Goal: Transaction & Acquisition: Purchase product/service

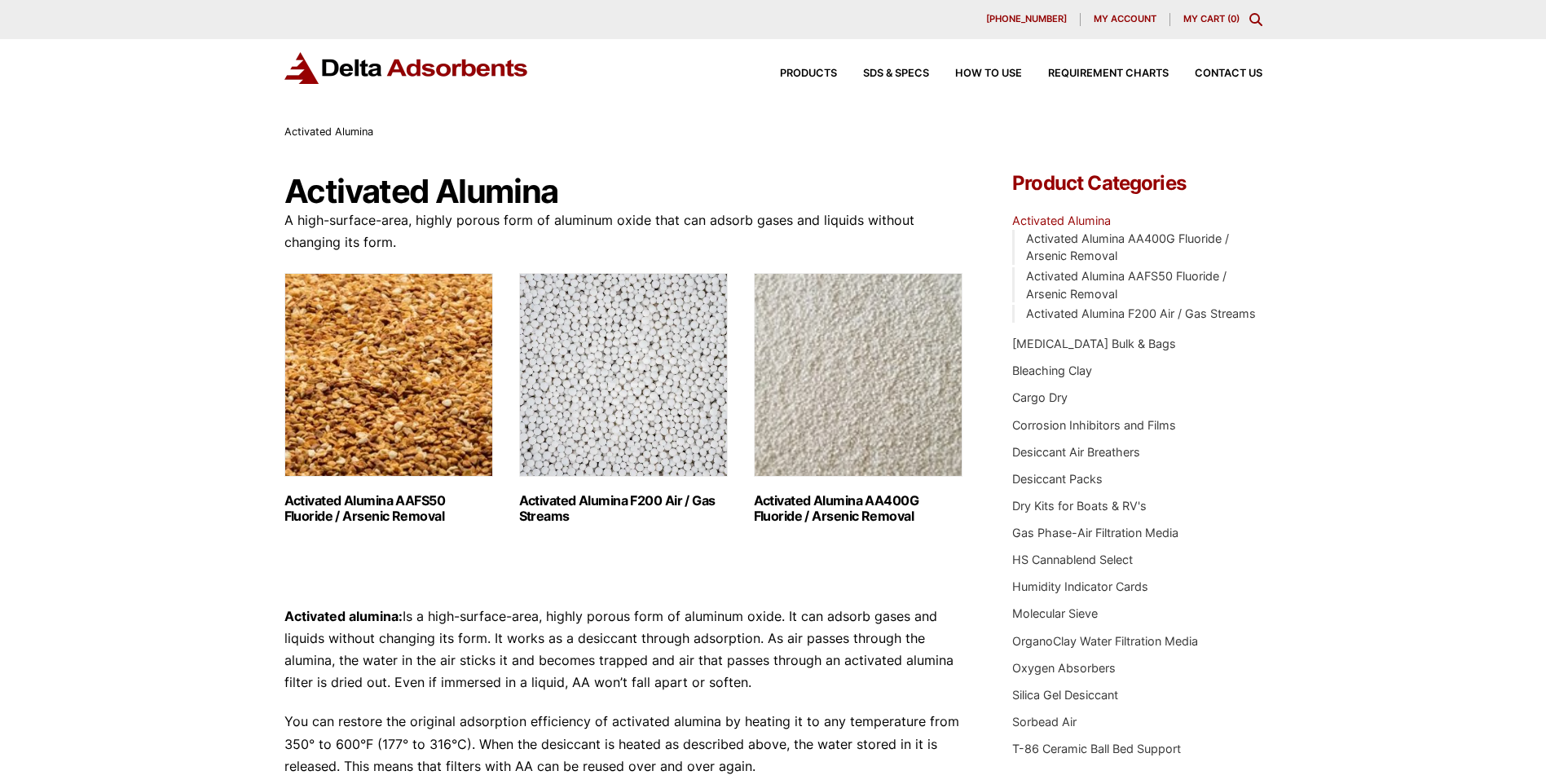
click at [647, 386] on img "Visit product category Activated Alumina F200 Air / Gas Streams" at bounding box center [624, 374] width 209 height 203
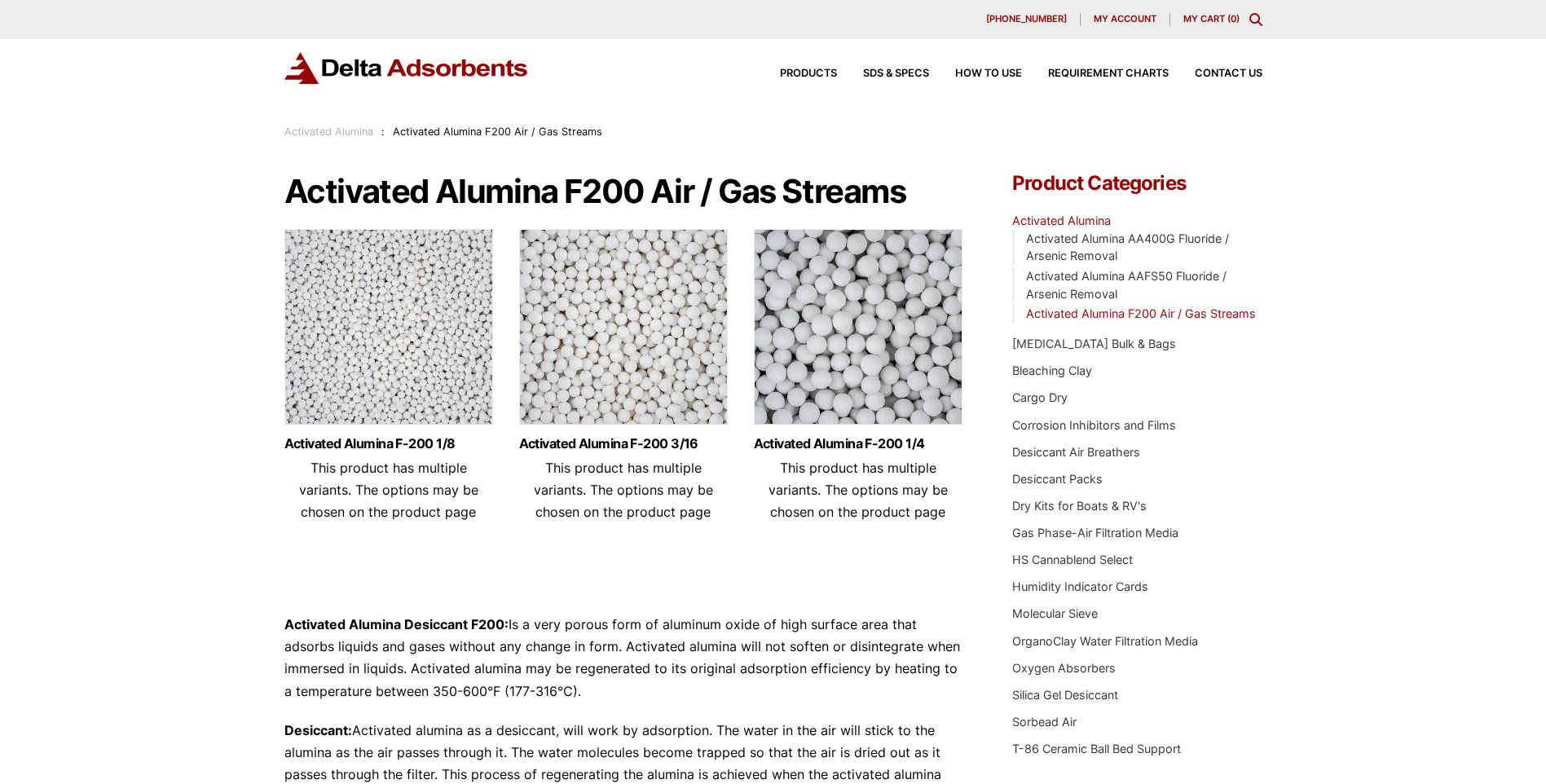
click at [617, 357] on img at bounding box center [624, 330] width 209 height 203
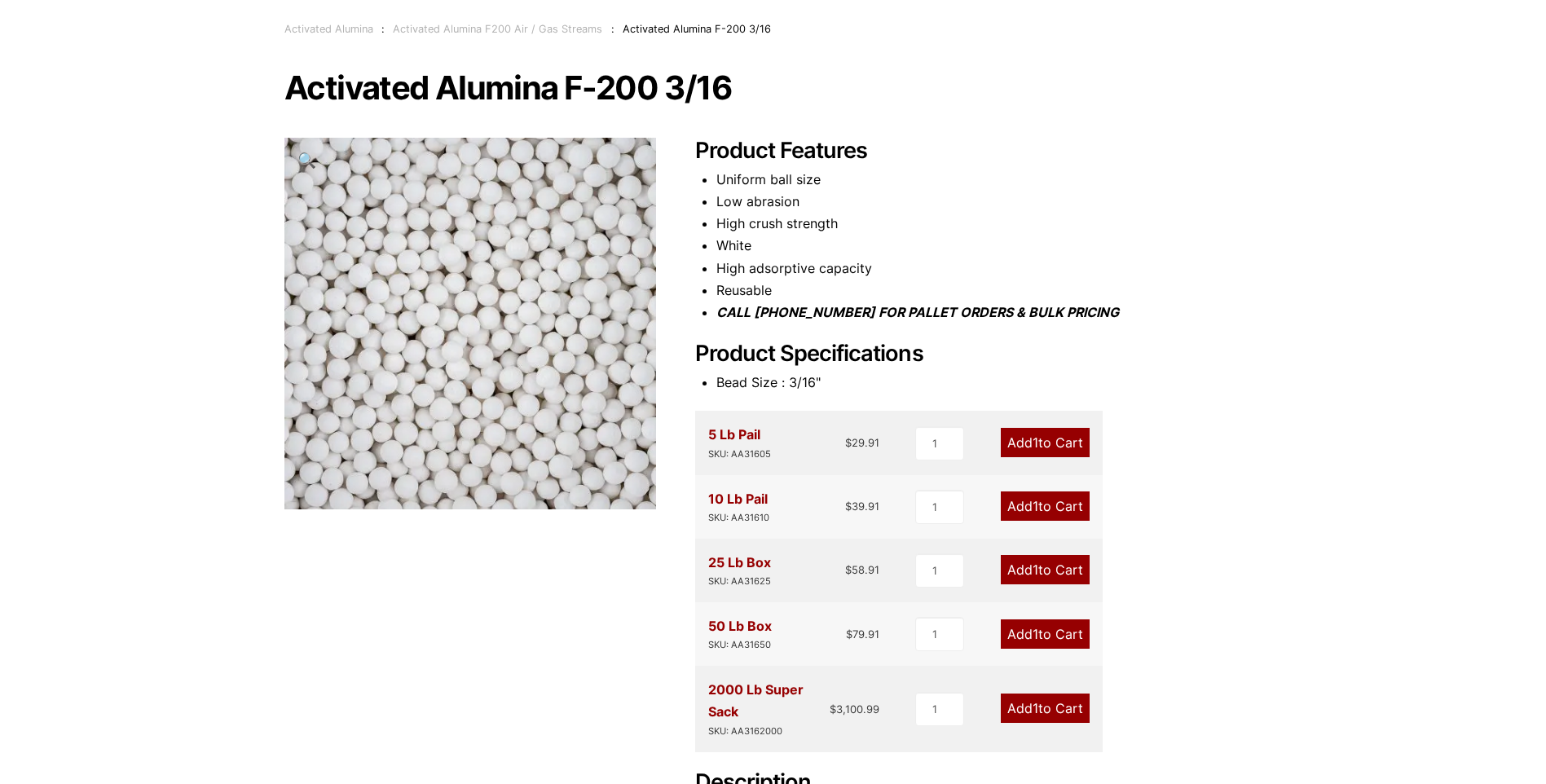
scroll to position [163, 0]
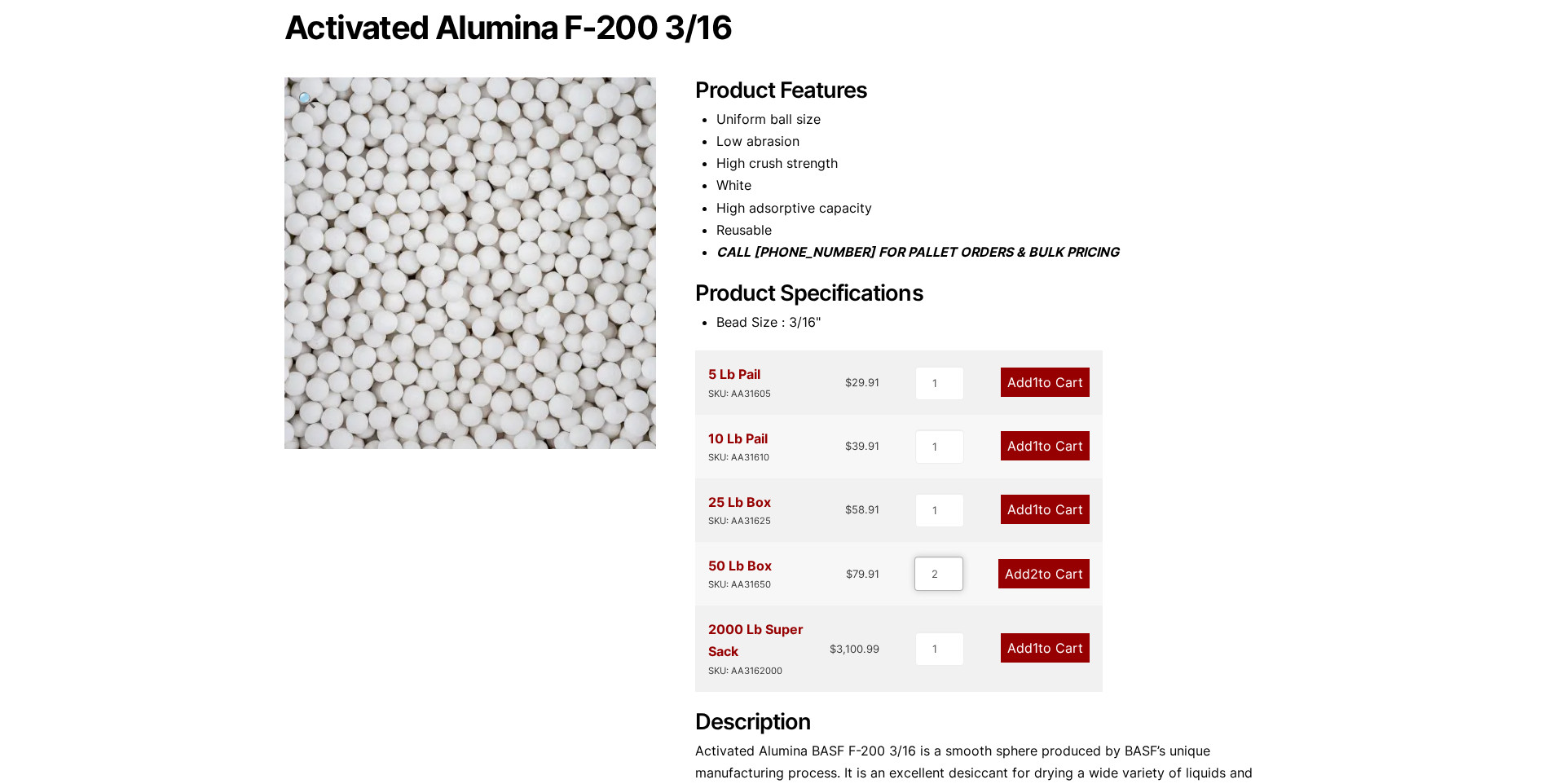
click at [955, 569] on input "2" at bounding box center [939, 573] width 49 height 35
click at [955, 569] on input "3" at bounding box center [939, 573] width 49 height 35
type input "4"
click at [951, 567] on input "4" at bounding box center [939, 573] width 49 height 35
click at [1045, 570] on link "Add 4 to Cart" at bounding box center [1044, 573] width 91 height 29
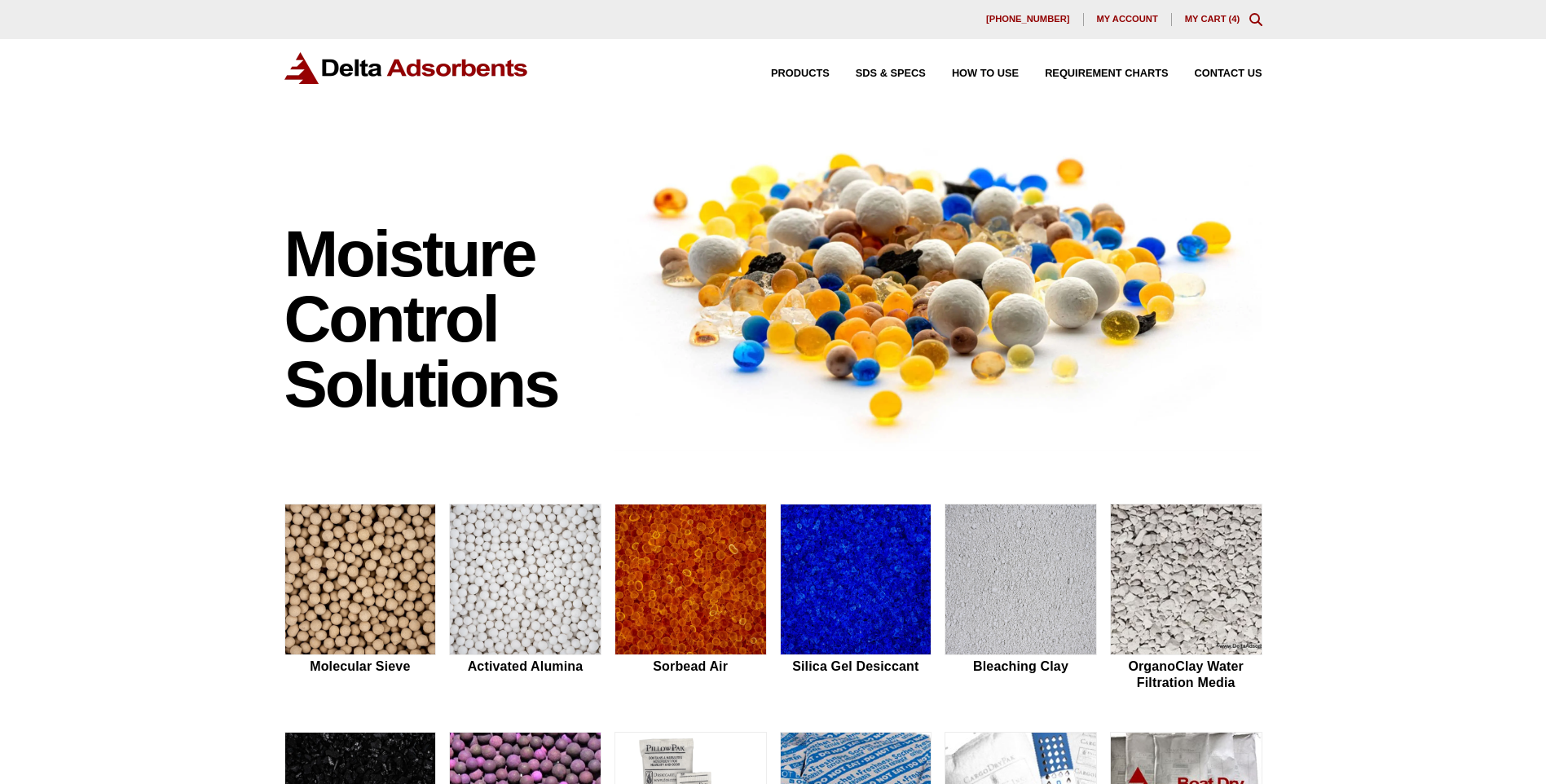
click at [1216, 14] on link "My Cart ( 4 )" at bounding box center [1212, 19] width 55 height 9
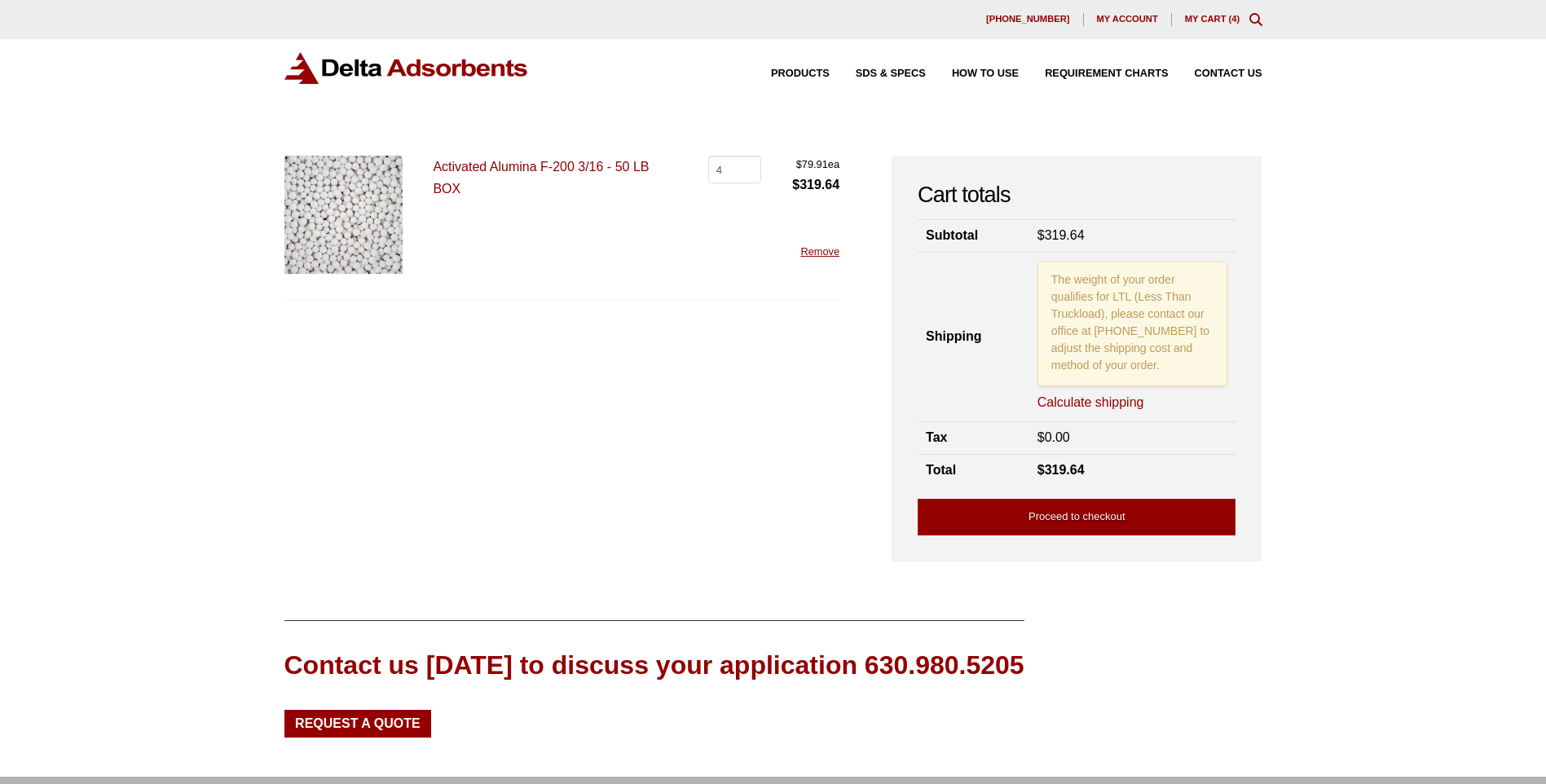
click at [1111, 399] on link "Calculate shipping" at bounding box center [1090, 402] width 106 height 18
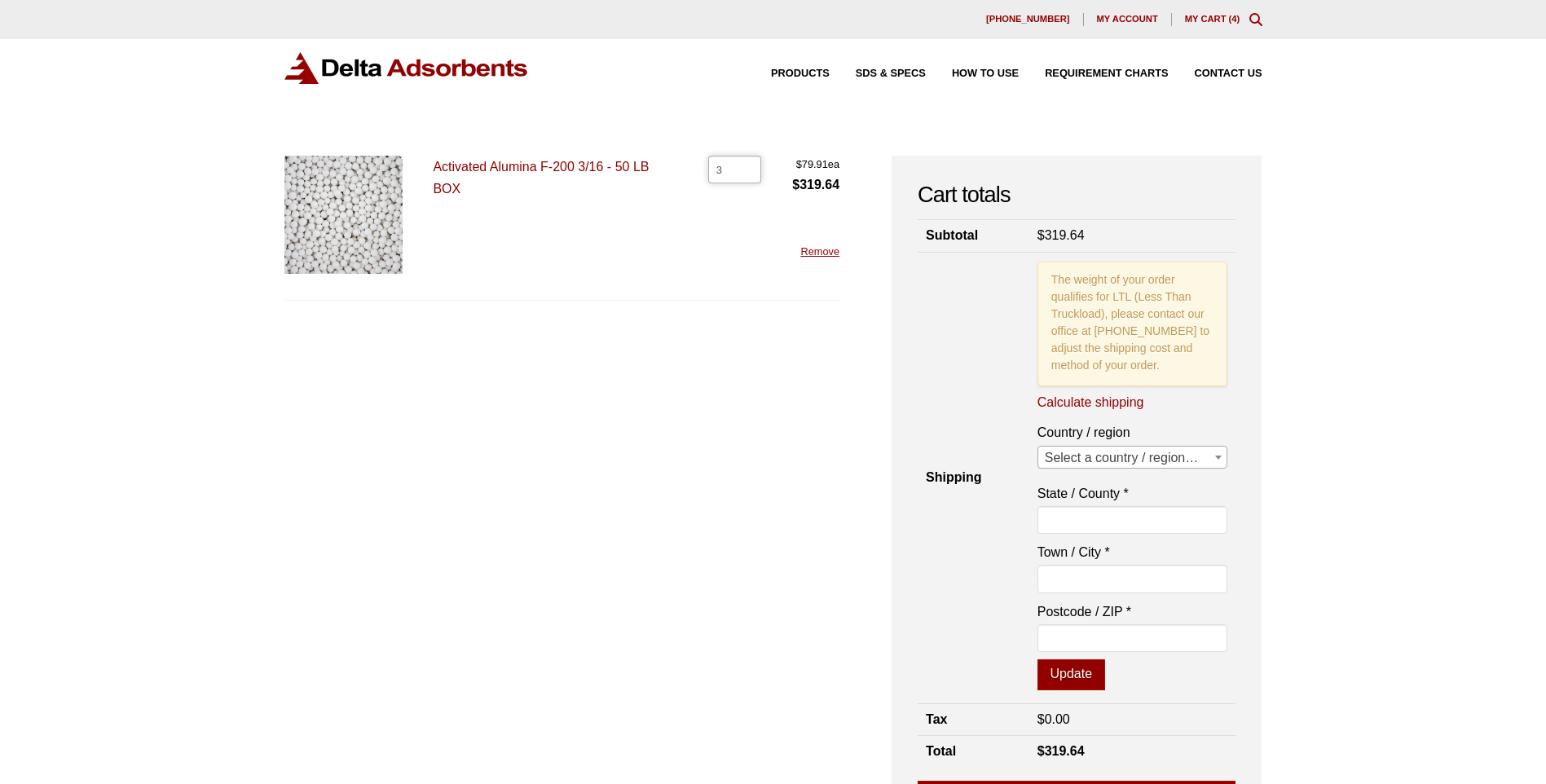
type input "3"
click at [745, 171] on input "3" at bounding box center [735, 170] width 53 height 28
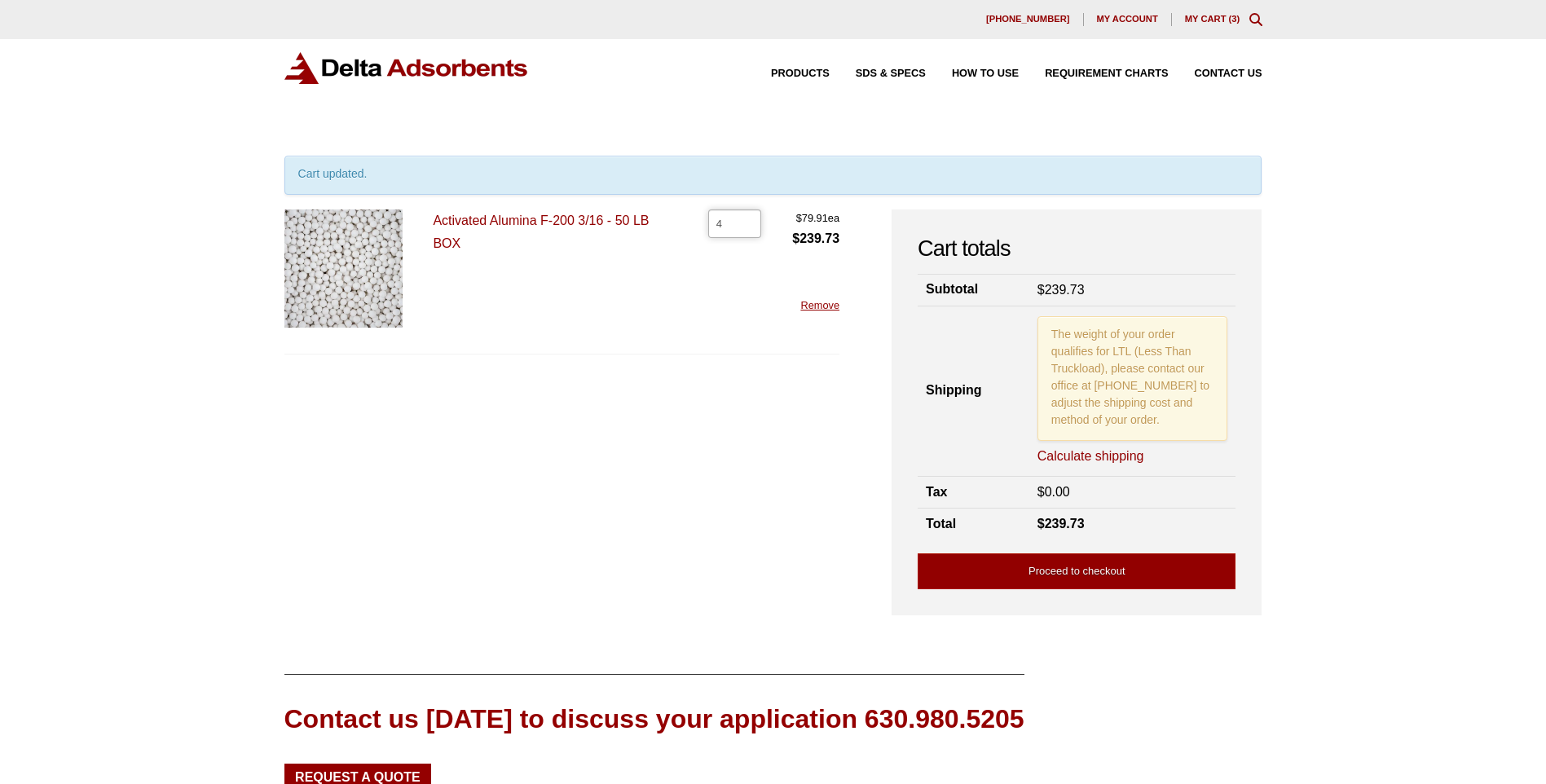
type input "4"
click at [746, 221] on input "4" at bounding box center [735, 223] width 53 height 28
type input "5"
click at [748, 219] on input "5" at bounding box center [735, 223] width 53 height 28
type input "6"
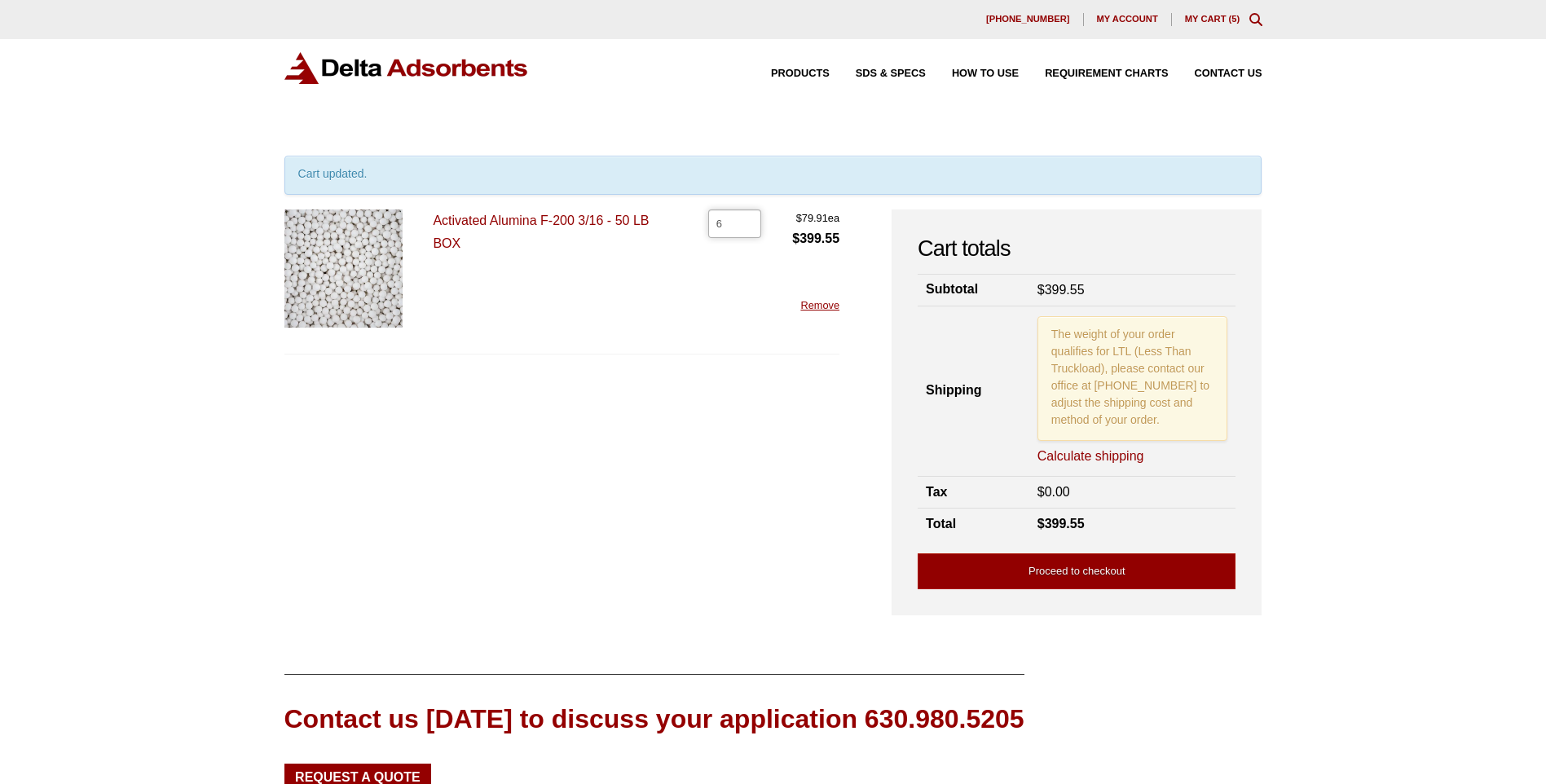
click at [748, 219] on input "6" at bounding box center [735, 223] width 53 height 28
click at [1114, 455] on link "Calculate shipping" at bounding box center [1090, 455] width 106 height 18
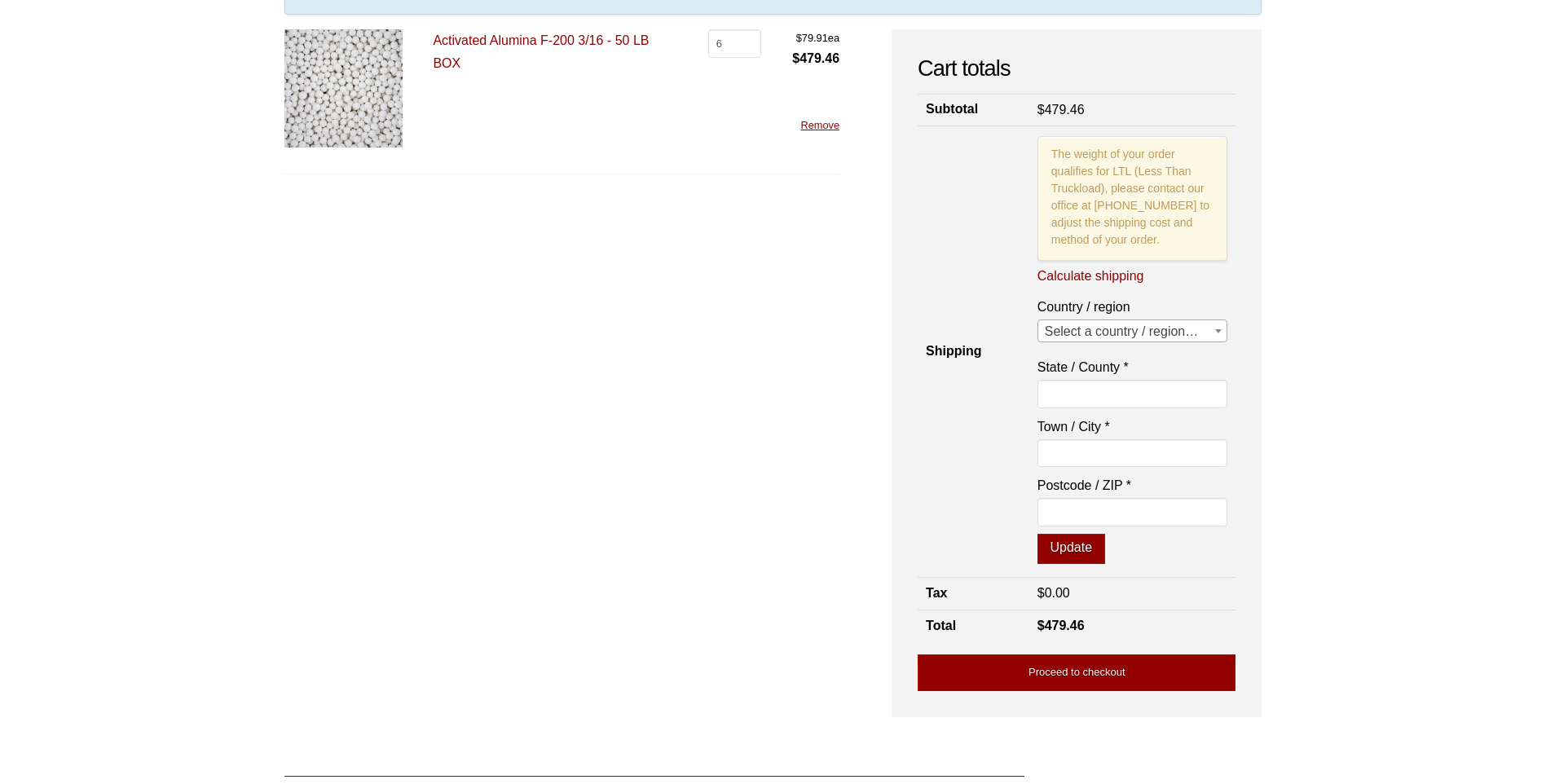
scroll to position [245, 0]
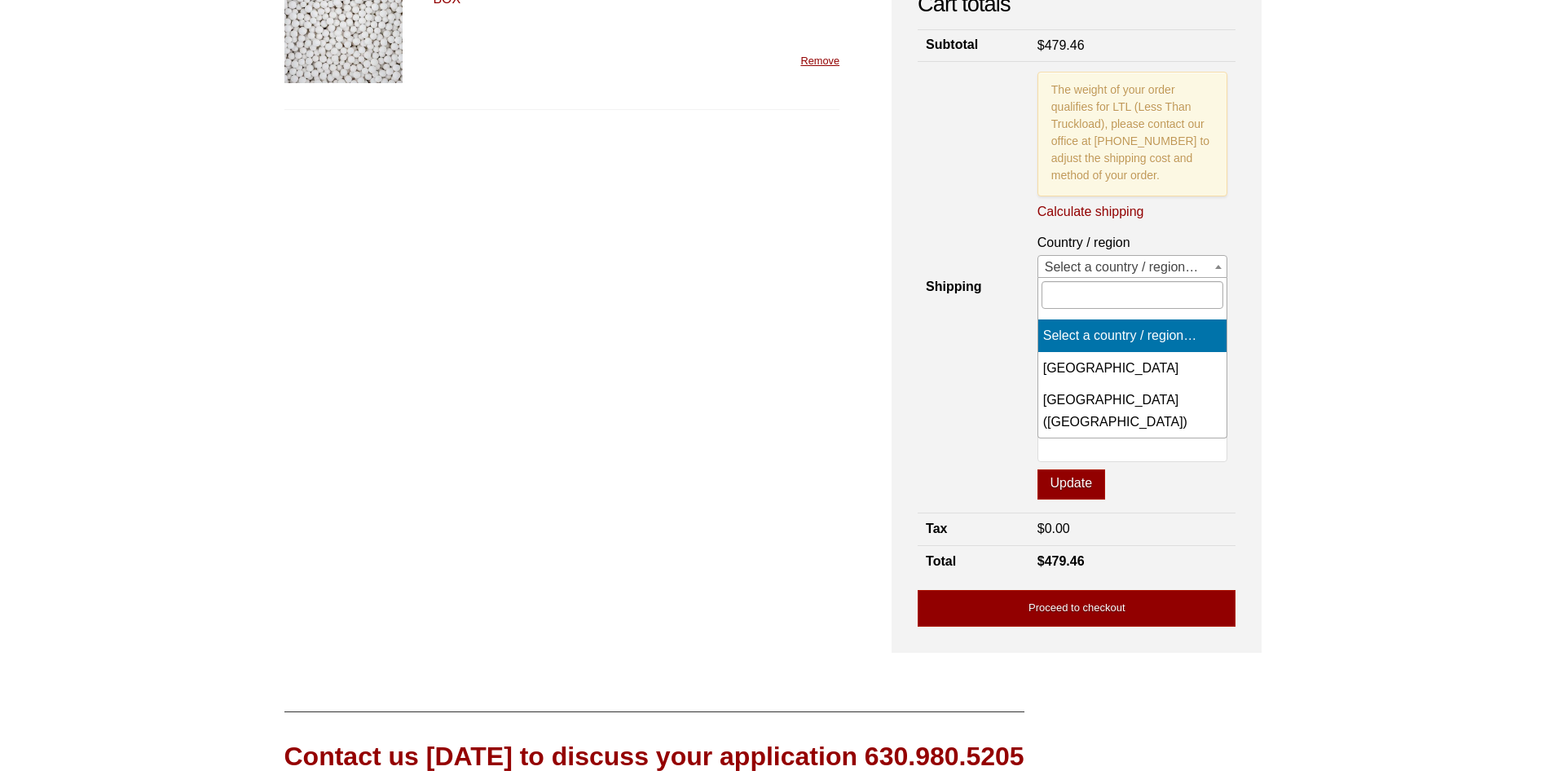
click at [1210, 262] on span at bounding box center [1217, 266] width 16 height 21
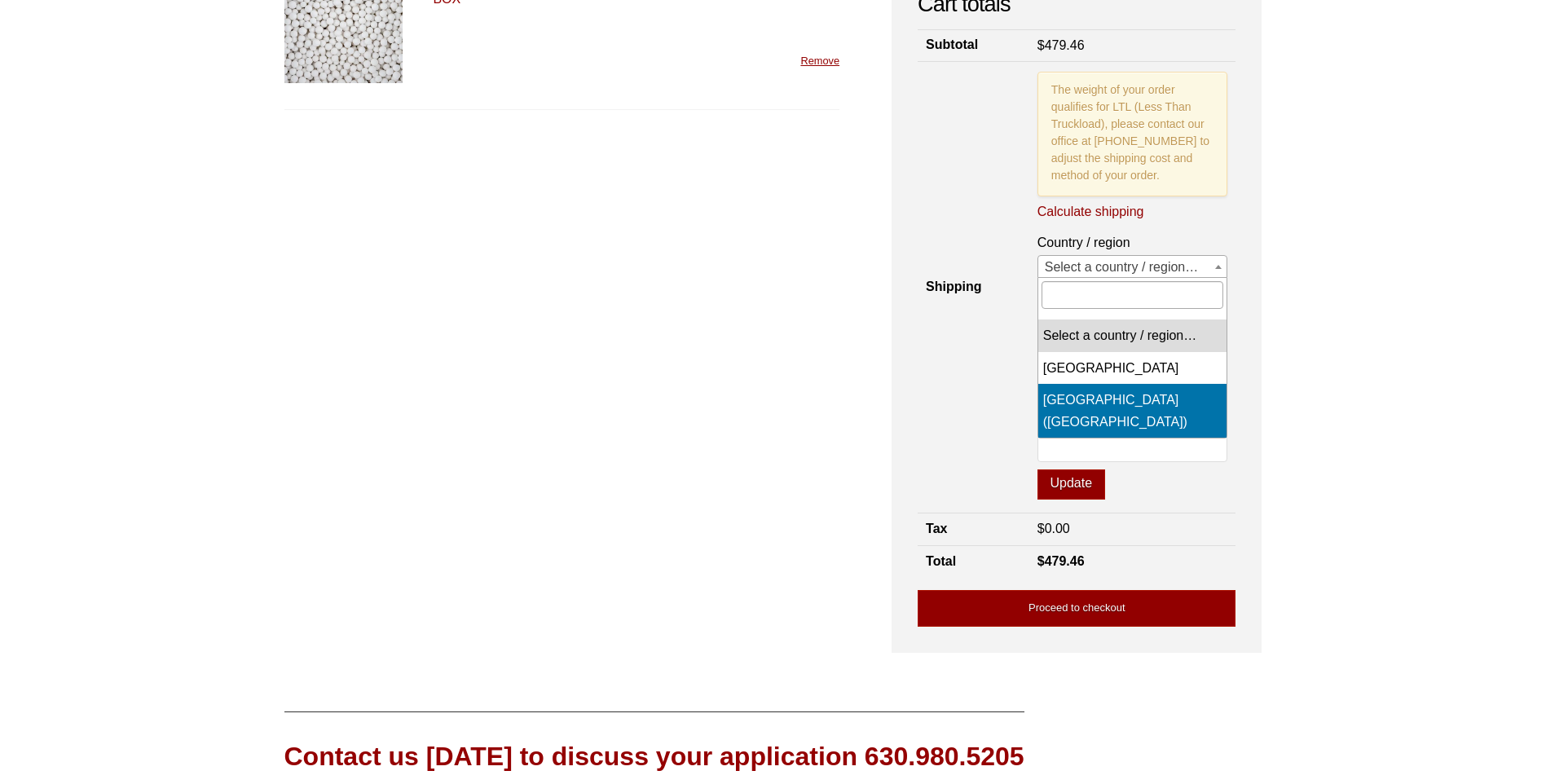
select select "US"
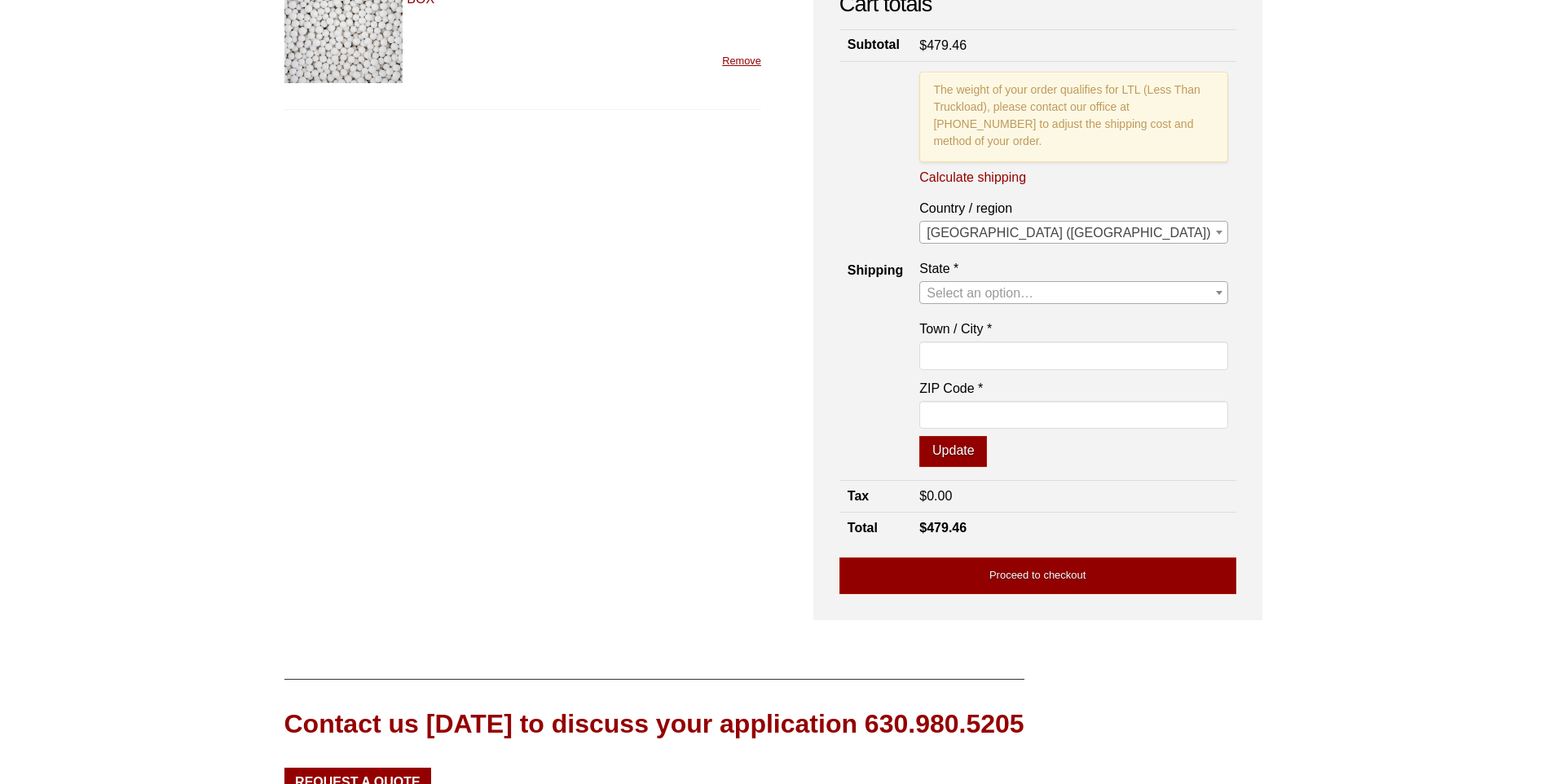
click at [1033, 300] on span "Select an option…" at bounding box center [980, 292] width 106 height 14
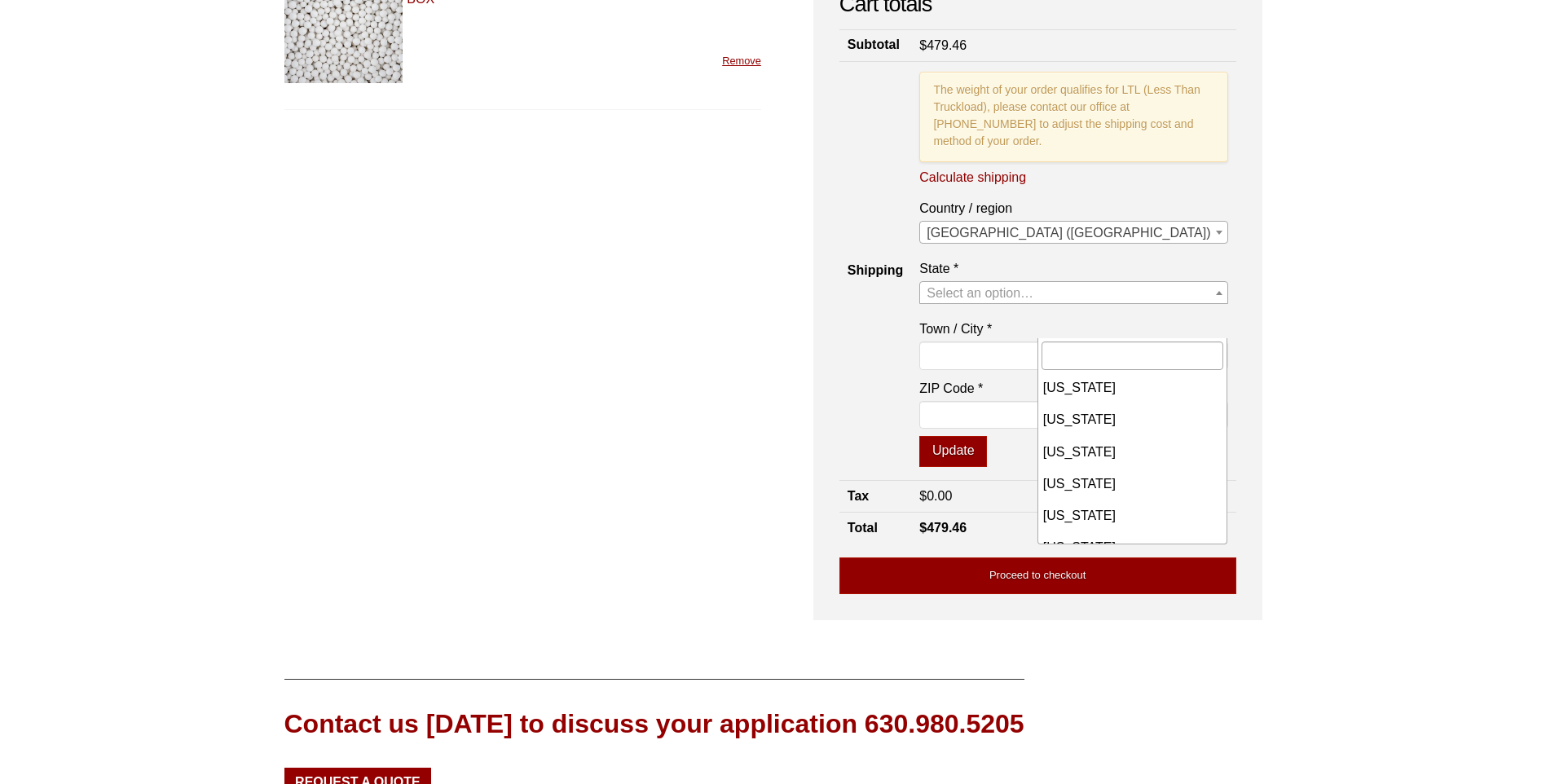
scroll to position [1317, 0]
select select "TX"
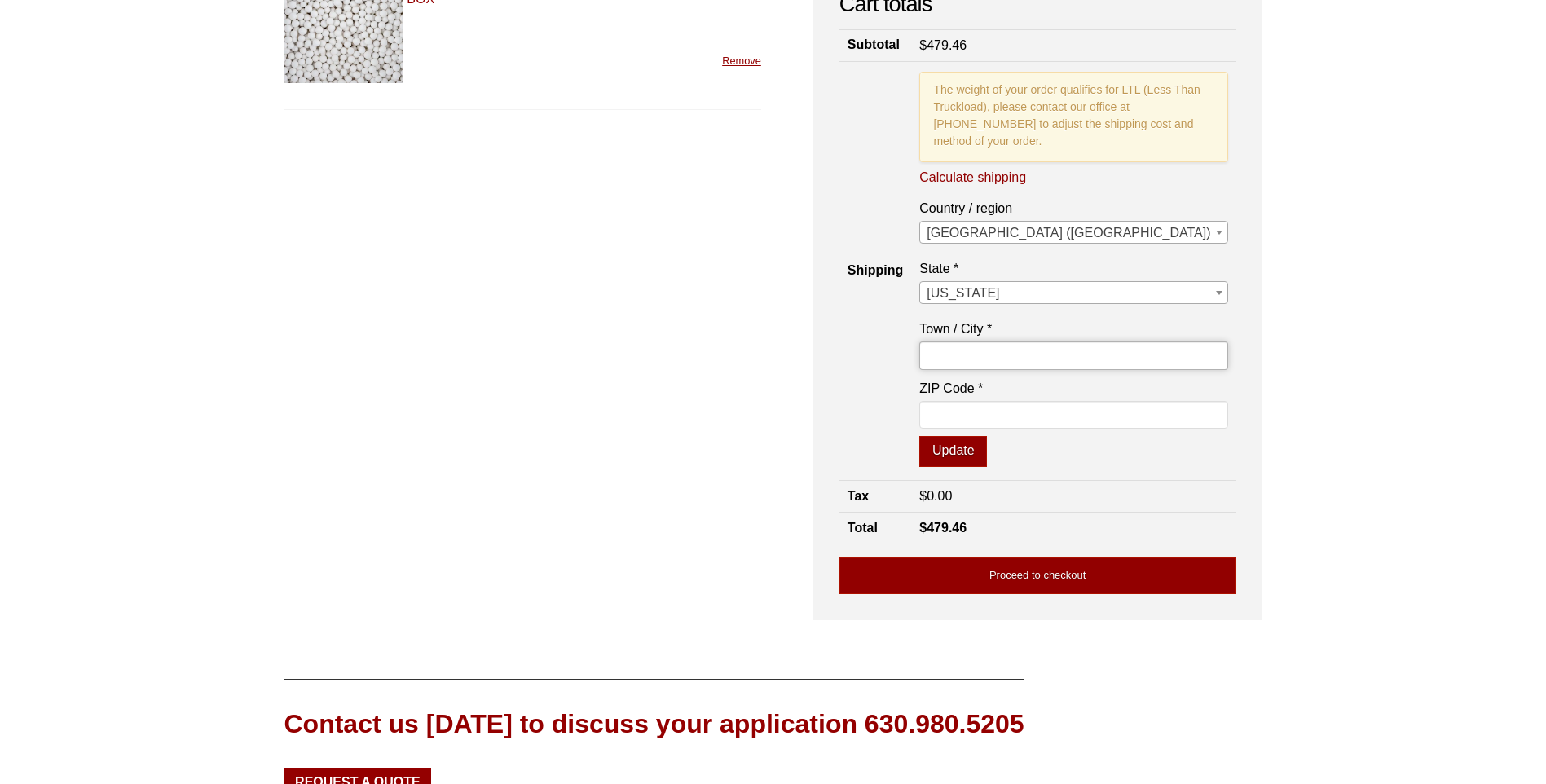
click at [1147, 369] on input "Town / City *" at bounding box center [1074, 356] width 308 height 28
type input "HOUSTON"
type input "77032"
click at [987, 467] on button "Update" at bounding box center [953, 451] width 67 height 31
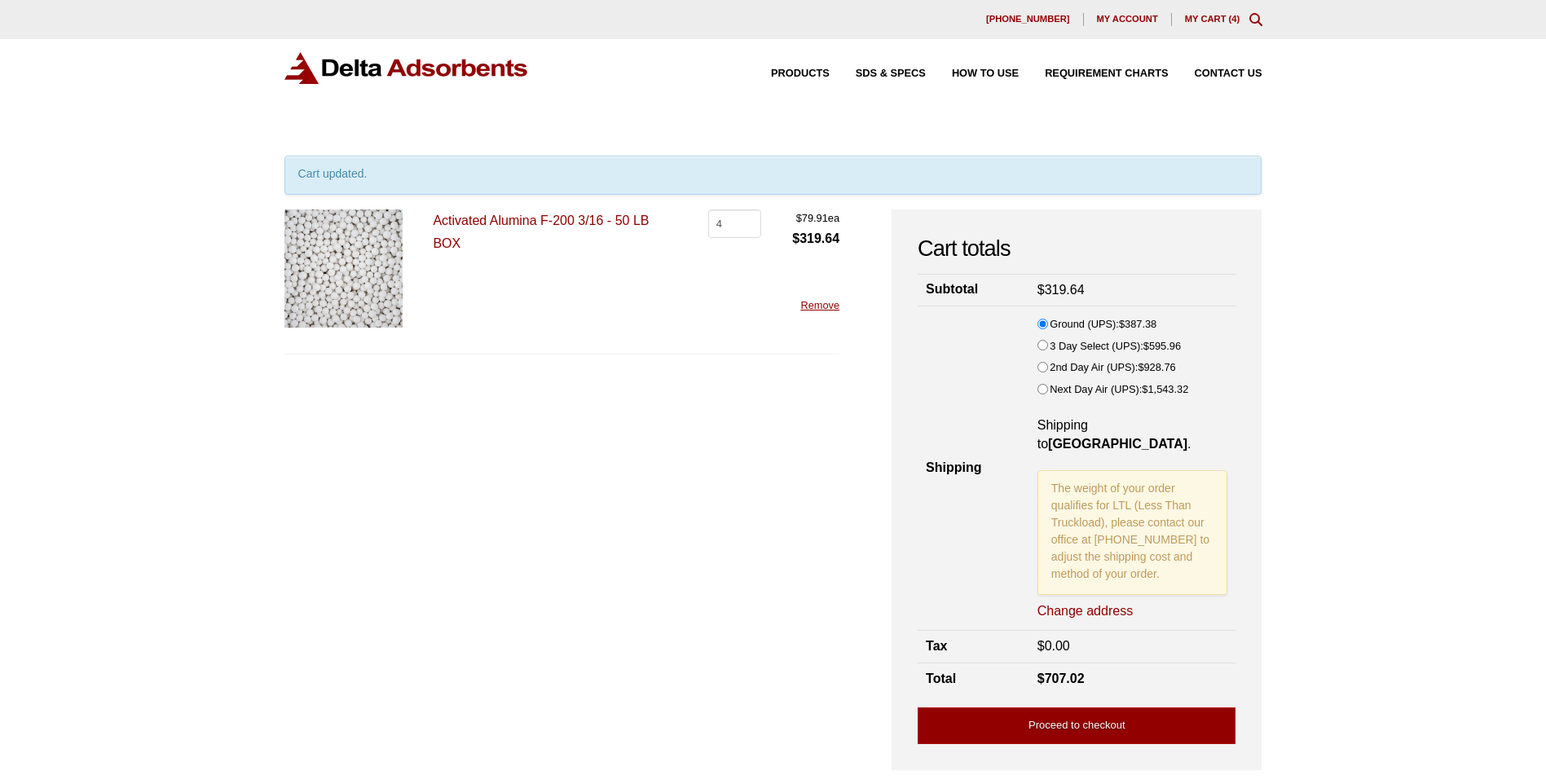
click at [1133, 10] on div "630-980-5205 My account My Cart ( 4 )" at bounding box center [773, 20] width 1546 height 39
click at [1132, 17] on span "My account" at bounding box center [1127, 20] width 61 height 9
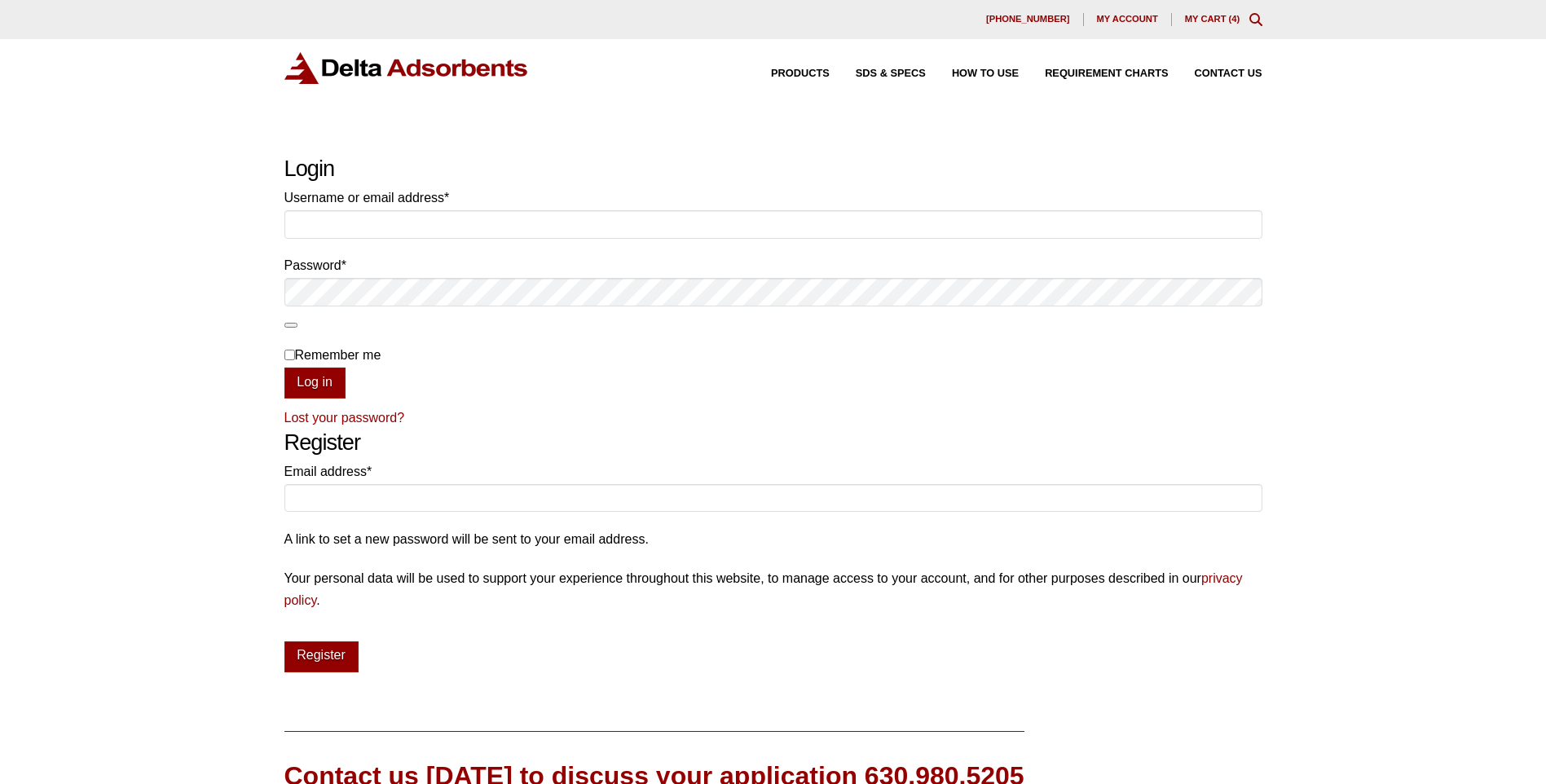
click at [369, 414] on link "Lost your password?" at bounding box center [344, 417] width 120 height 14
click at [431, 228] on input "Username or email address * Required" at bounding box center [774, 224] width 978 height 28
click at [670, 155] on div "Our website has detected that you are using an outdated browser that will preve…" at bounding box center [773, 532] width 1546 height 1065
click at [374, 495] on input "Email address * Required" at bounding box center [774, 498] width 978 height 28
type input "[PERSON_NAME][EMAIL_ADDRESS][DOMAIN_NAME]"
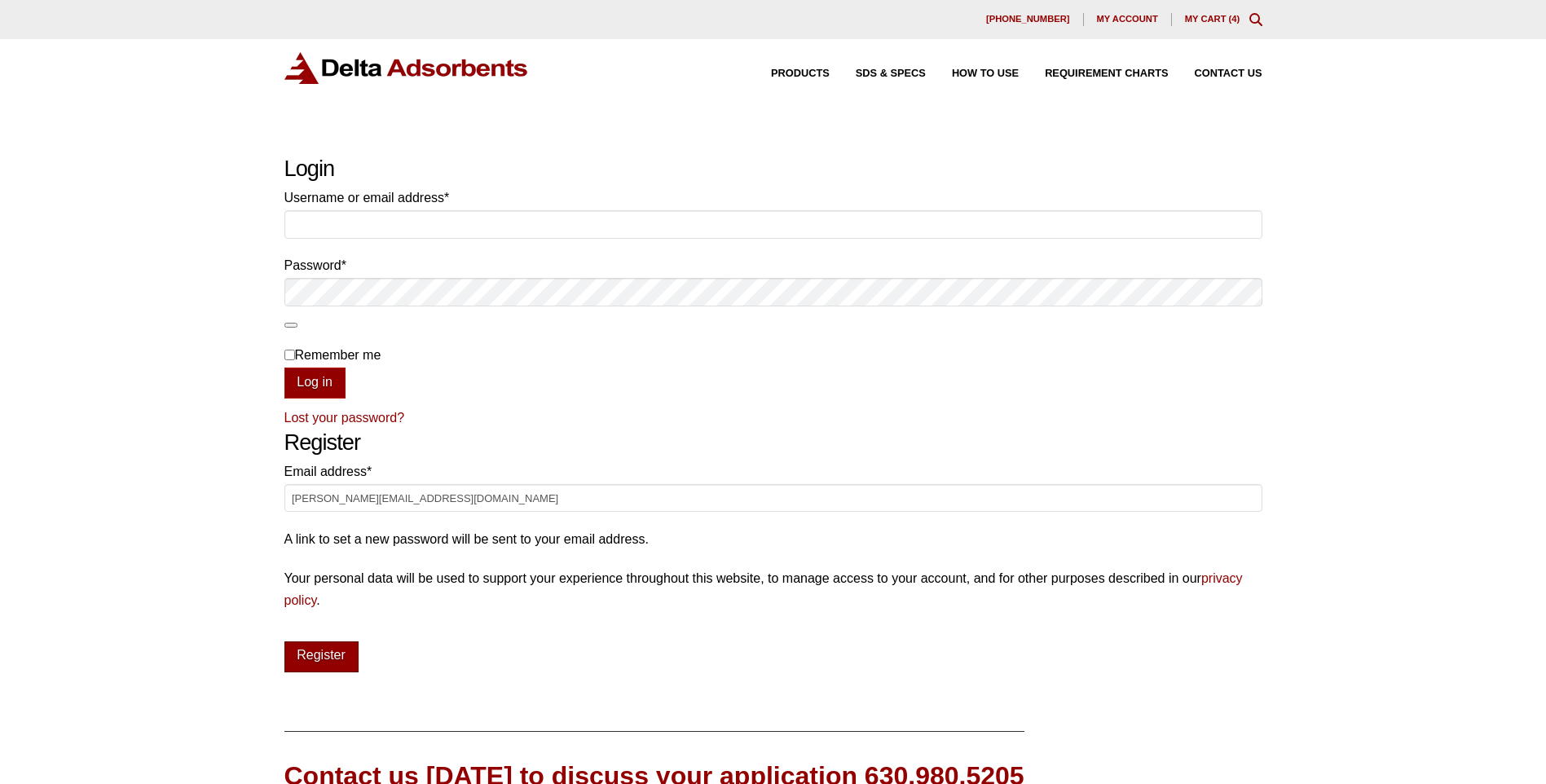
click at [320, 663] on button "Register" at bounding box center [321, 656] width 74 height 31
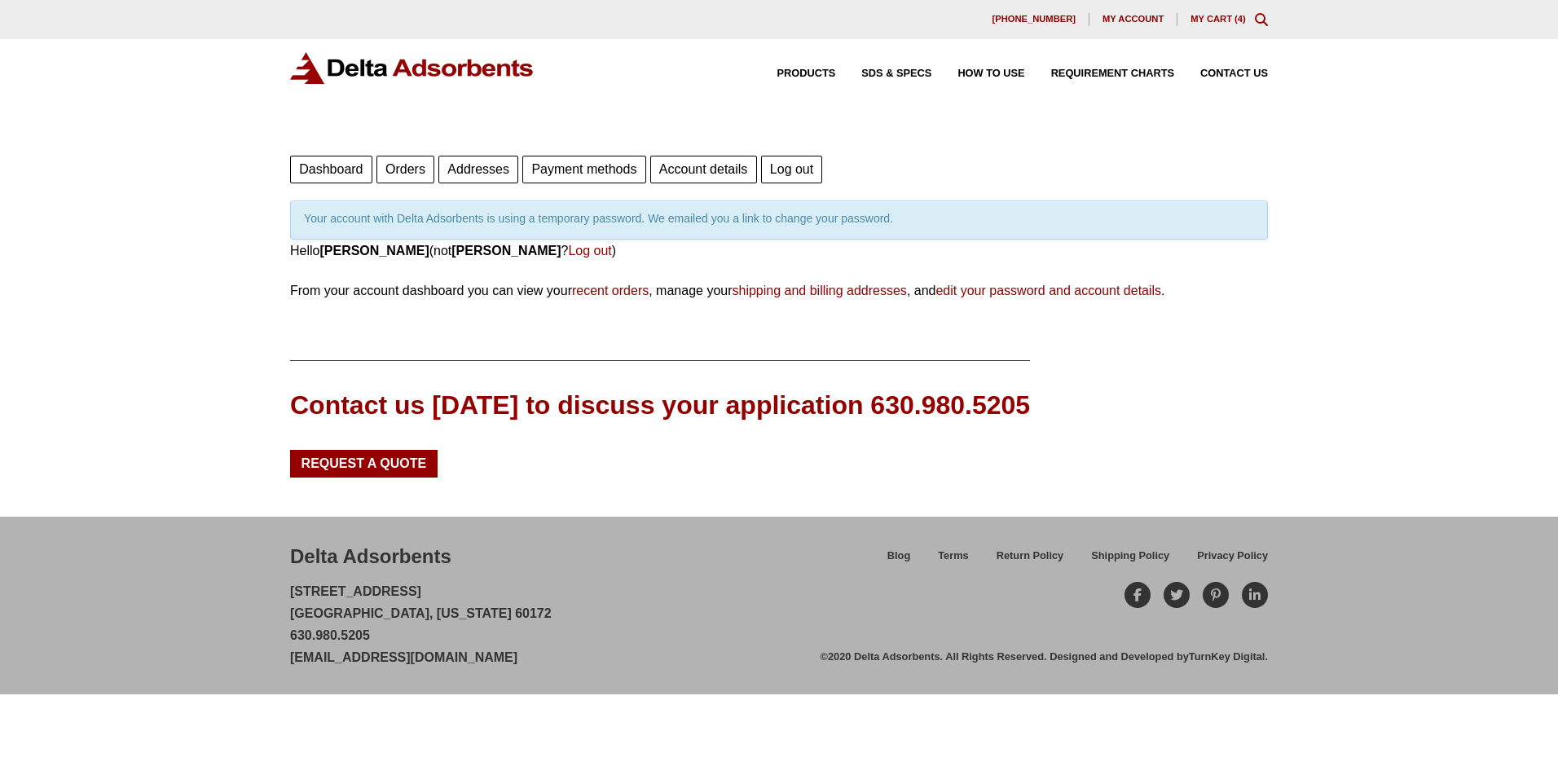
click at [341, 165] on link "Dashboard" at bounding box center [331, 170] width 82 height 28
click at [613, 171] on link "Payment methods" at bounding box center [584, 170] width 123 height 28
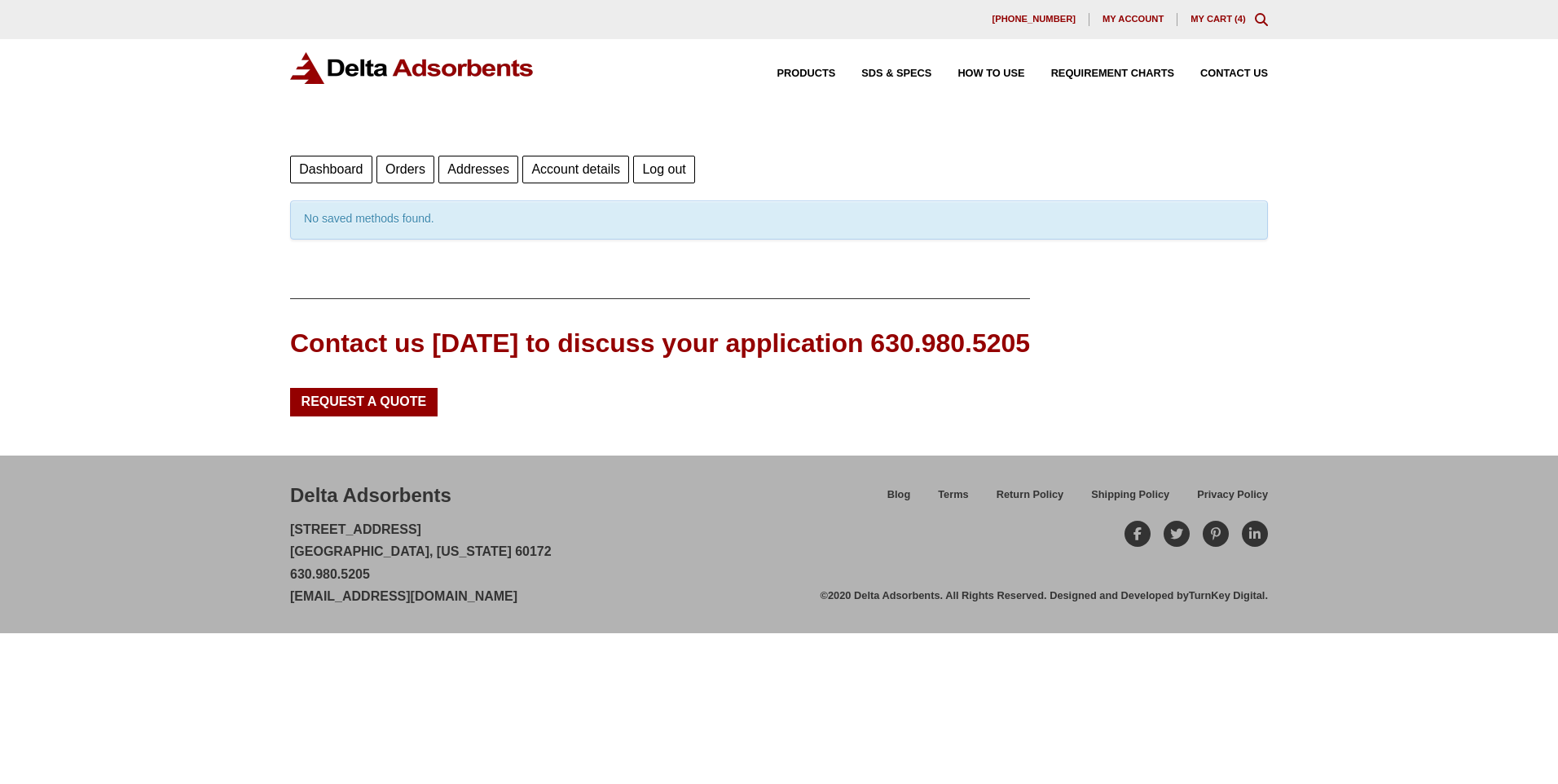
click at [576, 172] on link "Account details" at bounding box center [576, 170] width 106 height 28
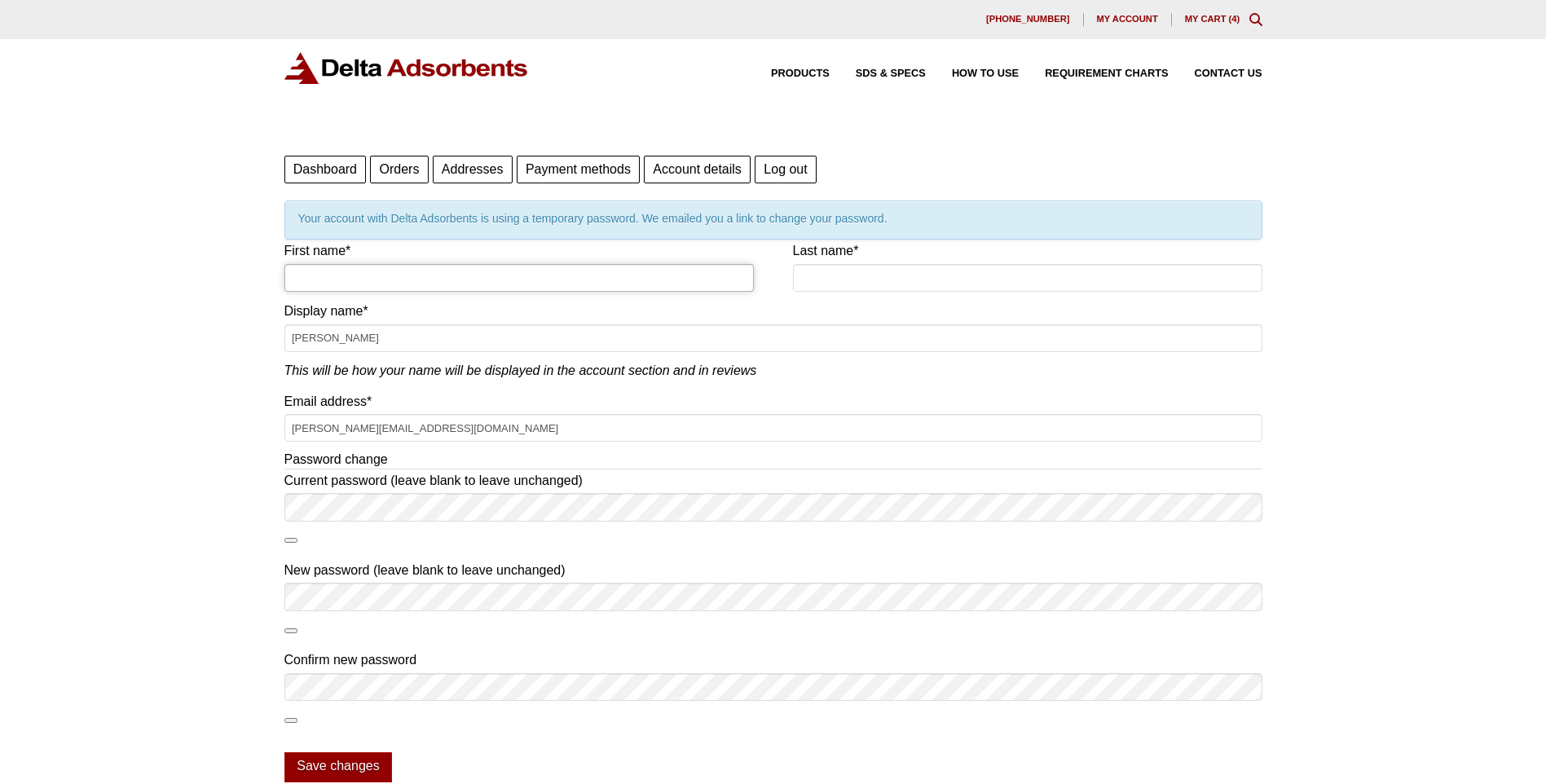
click at [501, 267] on input "First name *" at bounding box center [519, 278] width 470 height 28
type input "[PERSON_NAME]"
click at [468, 343] on input "[PERSON_NAME]" at bounding box center [774, 338] width 978 height 28
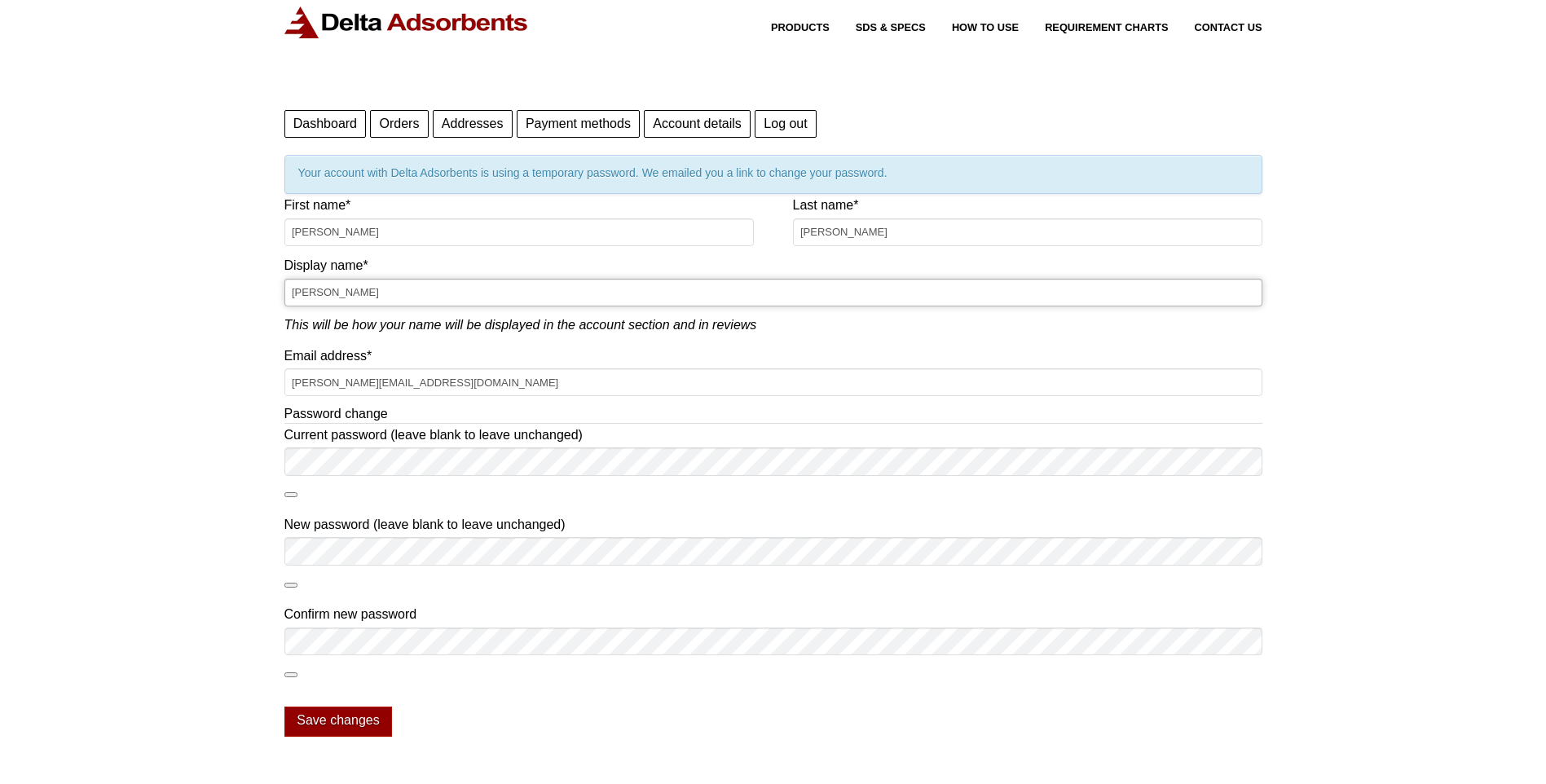
scroll to position [81, 0]
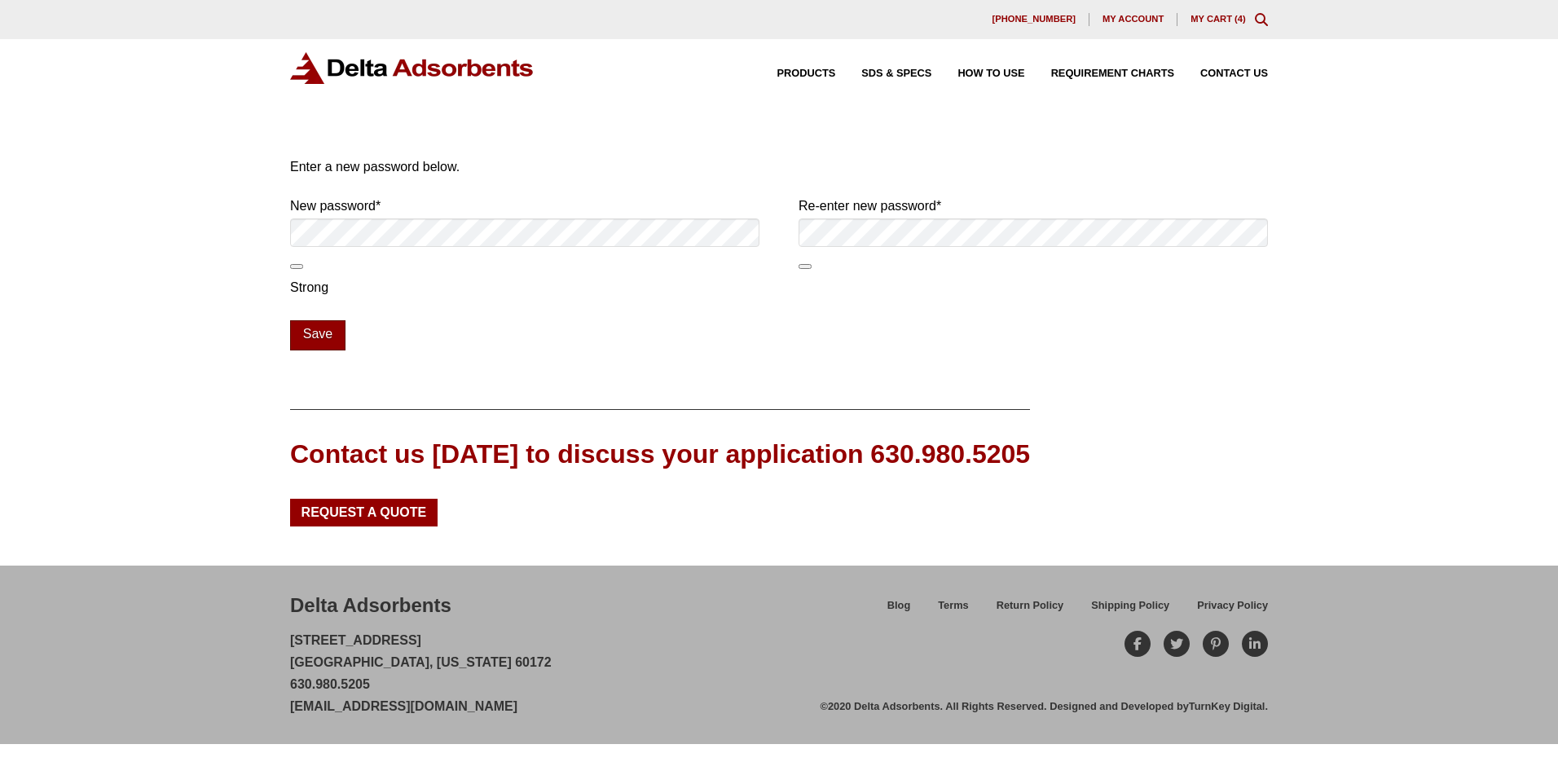
click at [315, 330] on button "Save" at bounding box center [317, 335] width 55 height 31
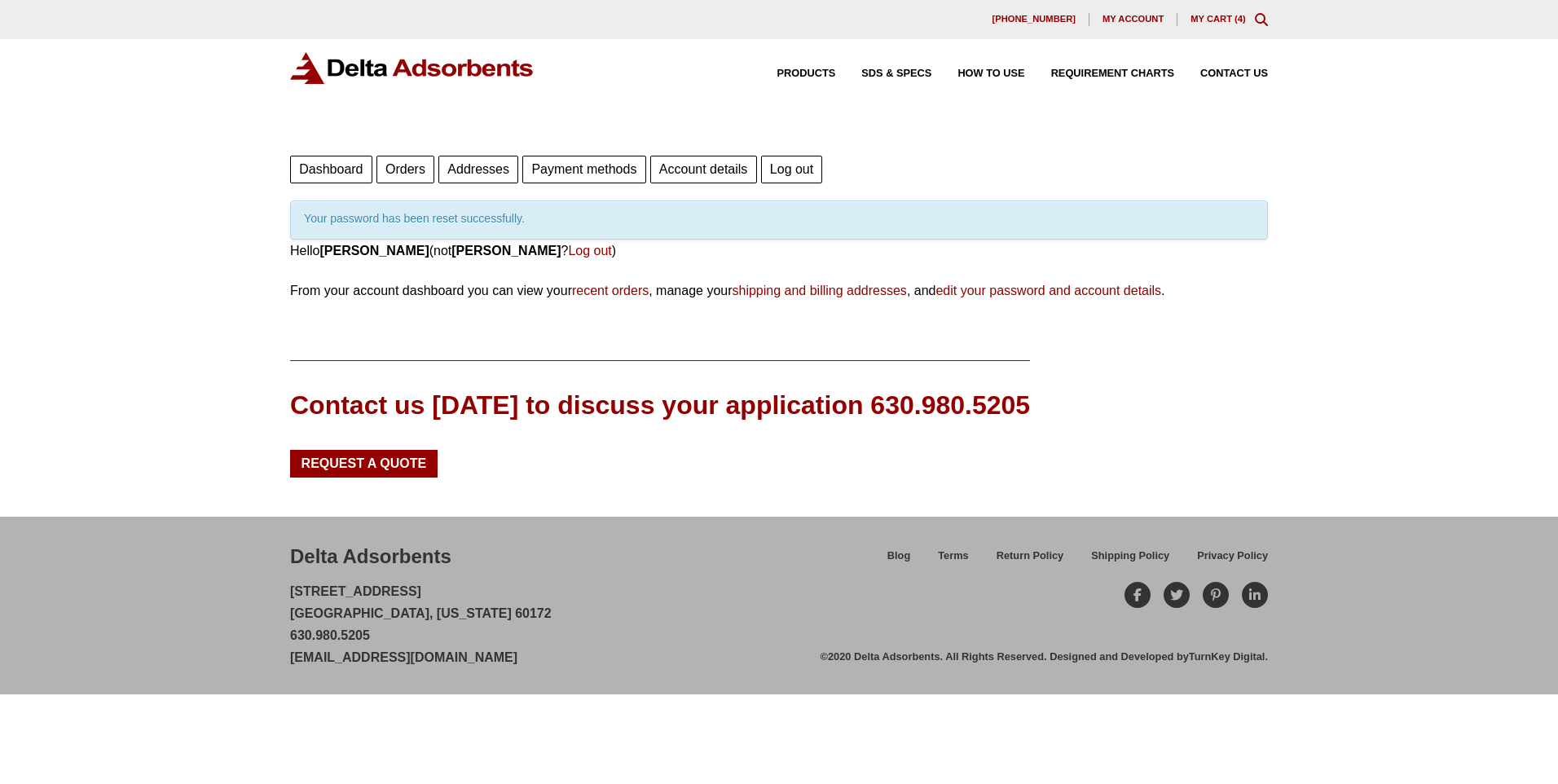
click at [589, 171] on link "Payment methods" at bounding box center [584, 170] width 123 height 28
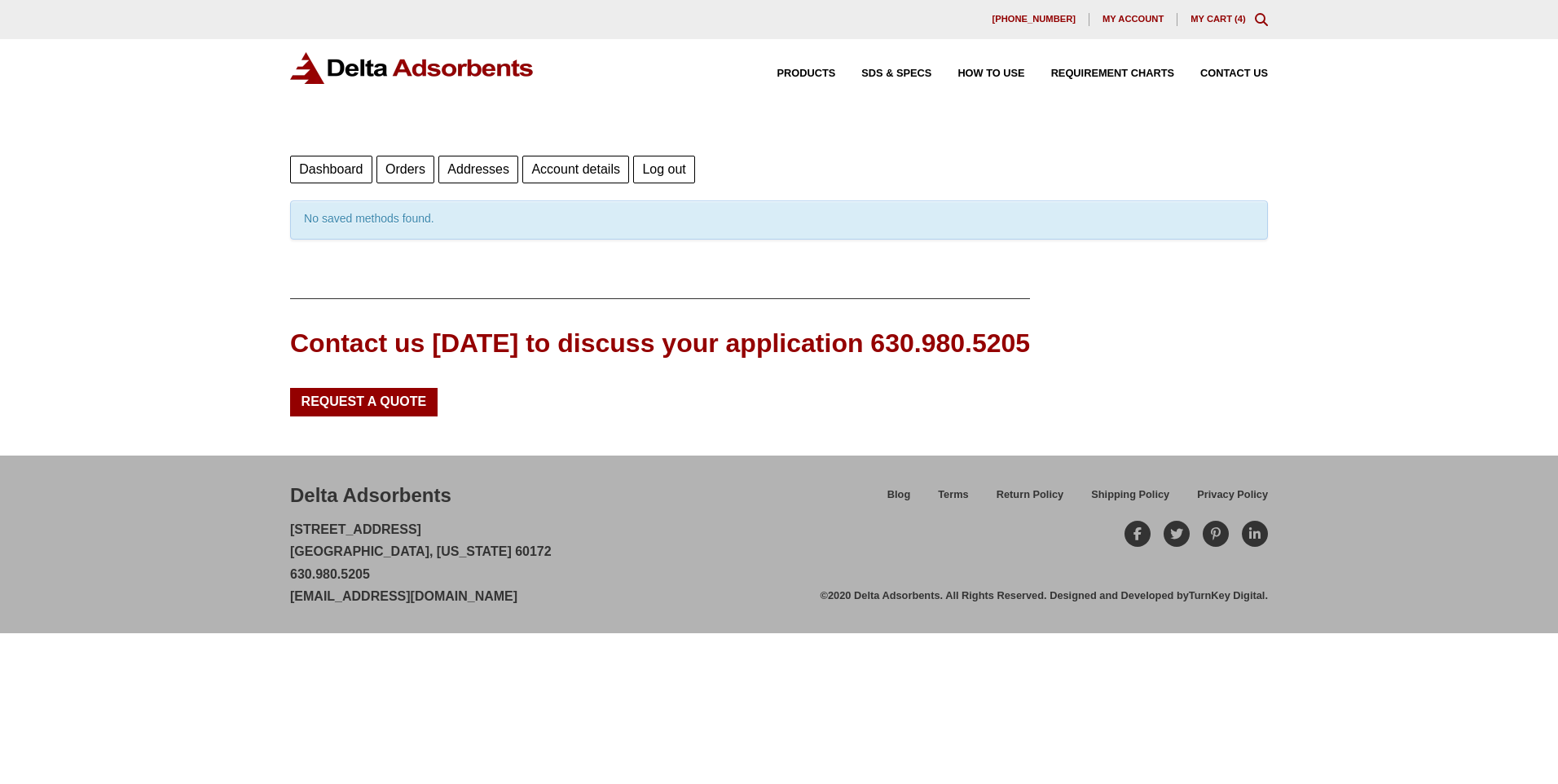
click at [468, 170] on link "Addresses" at bounding box center [479, 170] width 80 height 28
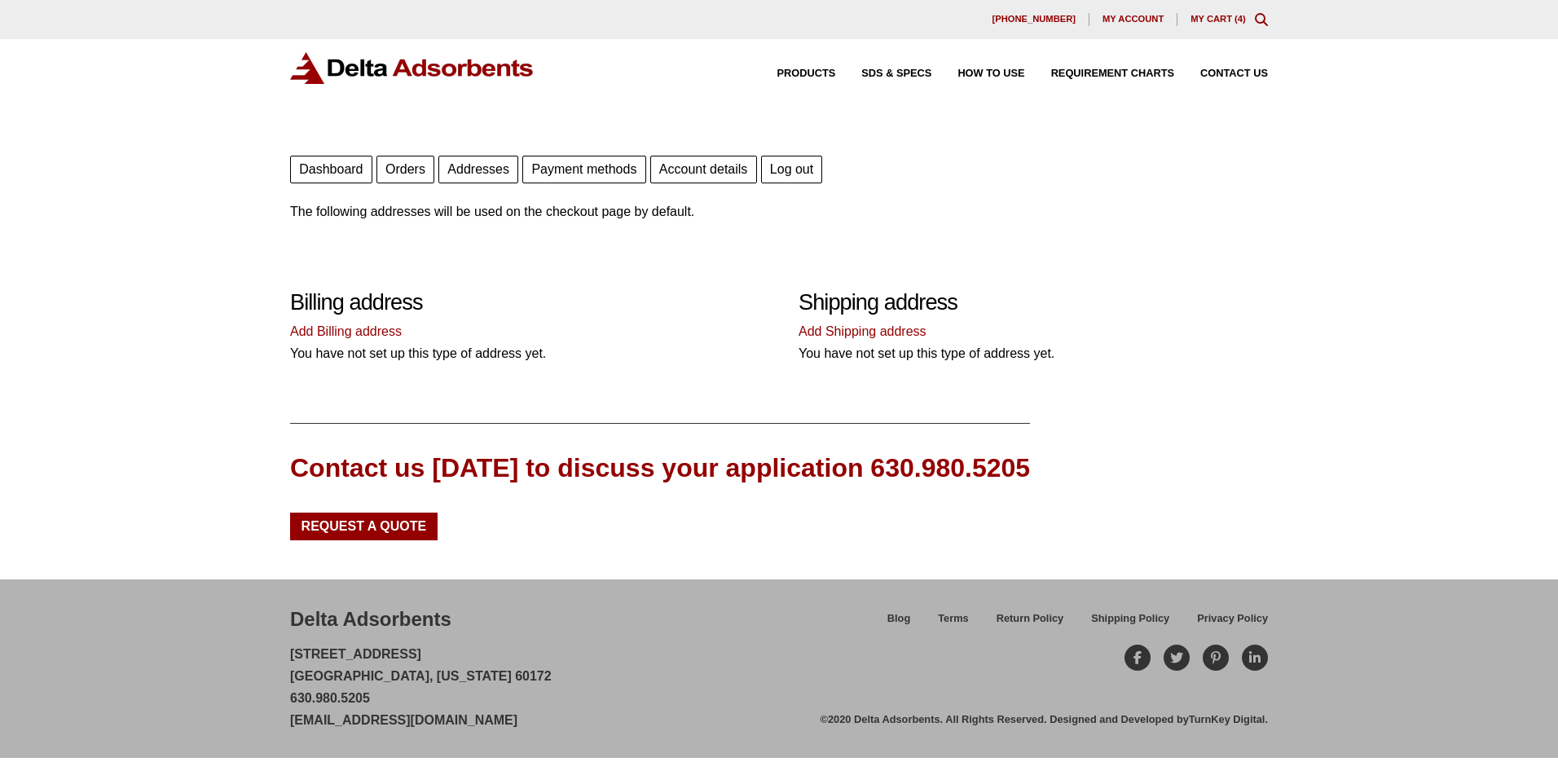
click at [329, 175] on link "Dashboard" at bounding box center [331, 170] width 82 height 28
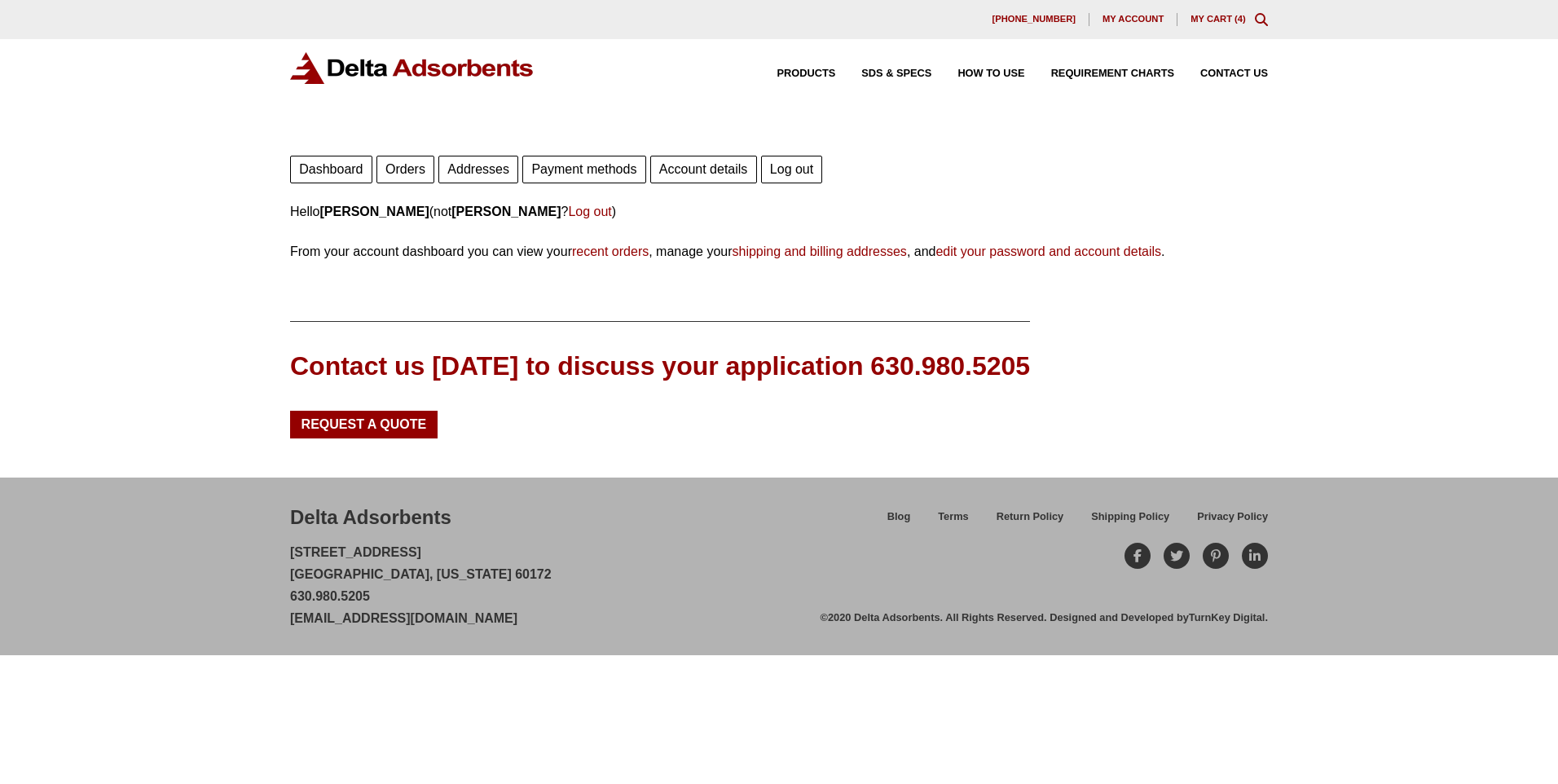
click at [1220, 16] on link "My Cart ( 4 )" at bounding box center [1218, 19] width 55 height 9
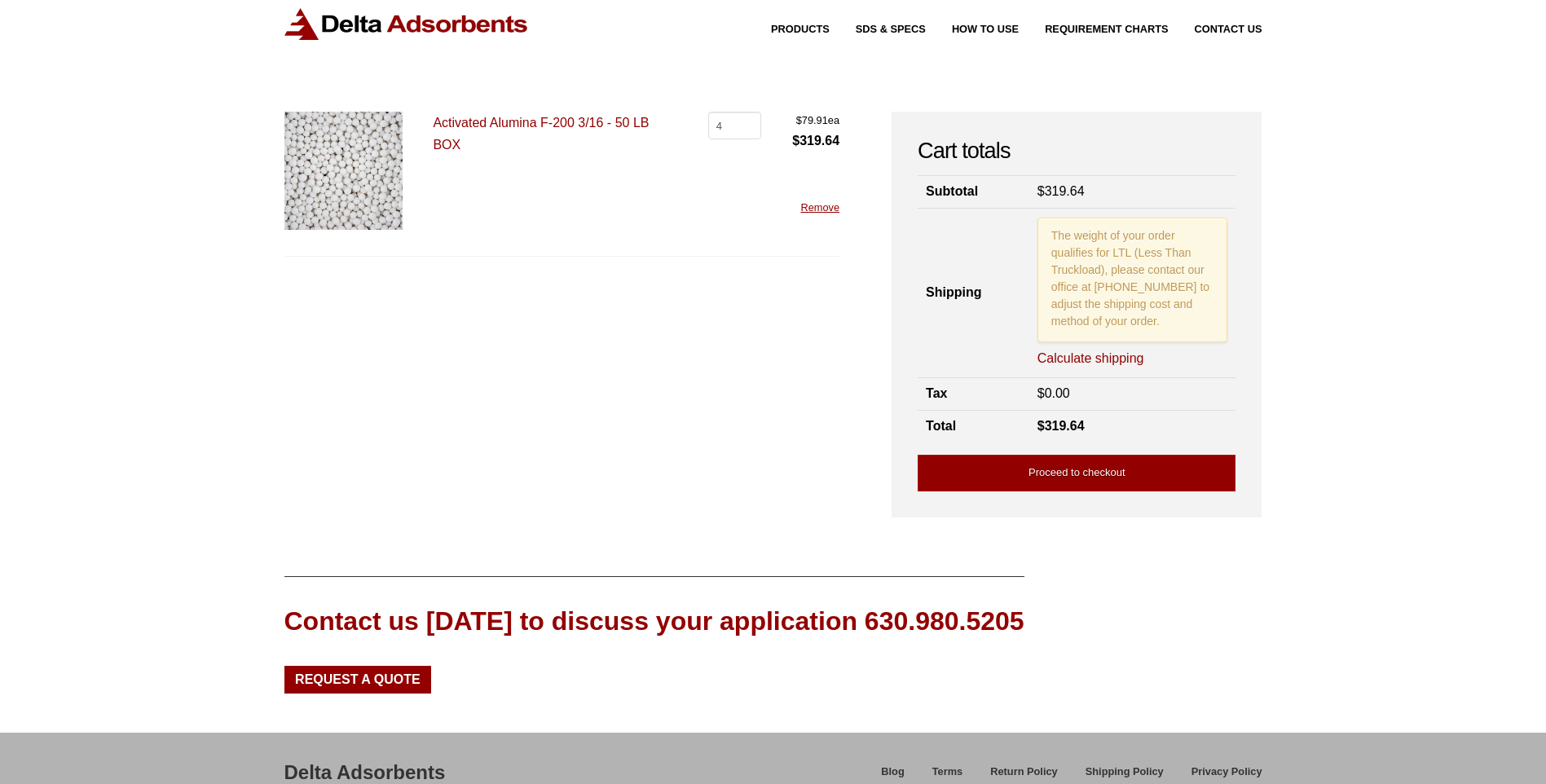
scroll to position [8, 0]
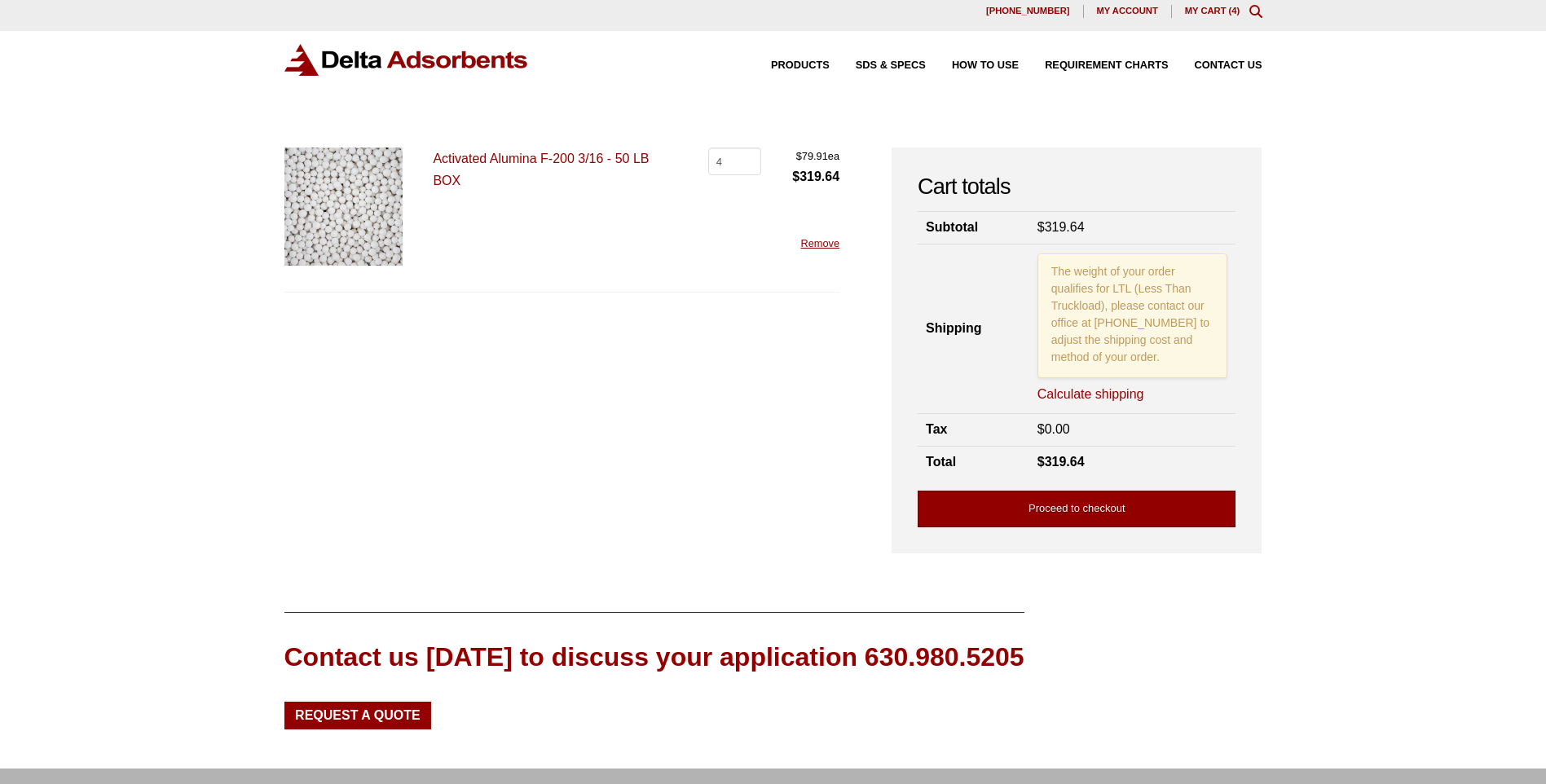
click at [1049, 515] on link "Proceed to checkout" at bounding box center [1076, 509] width 317 height 36
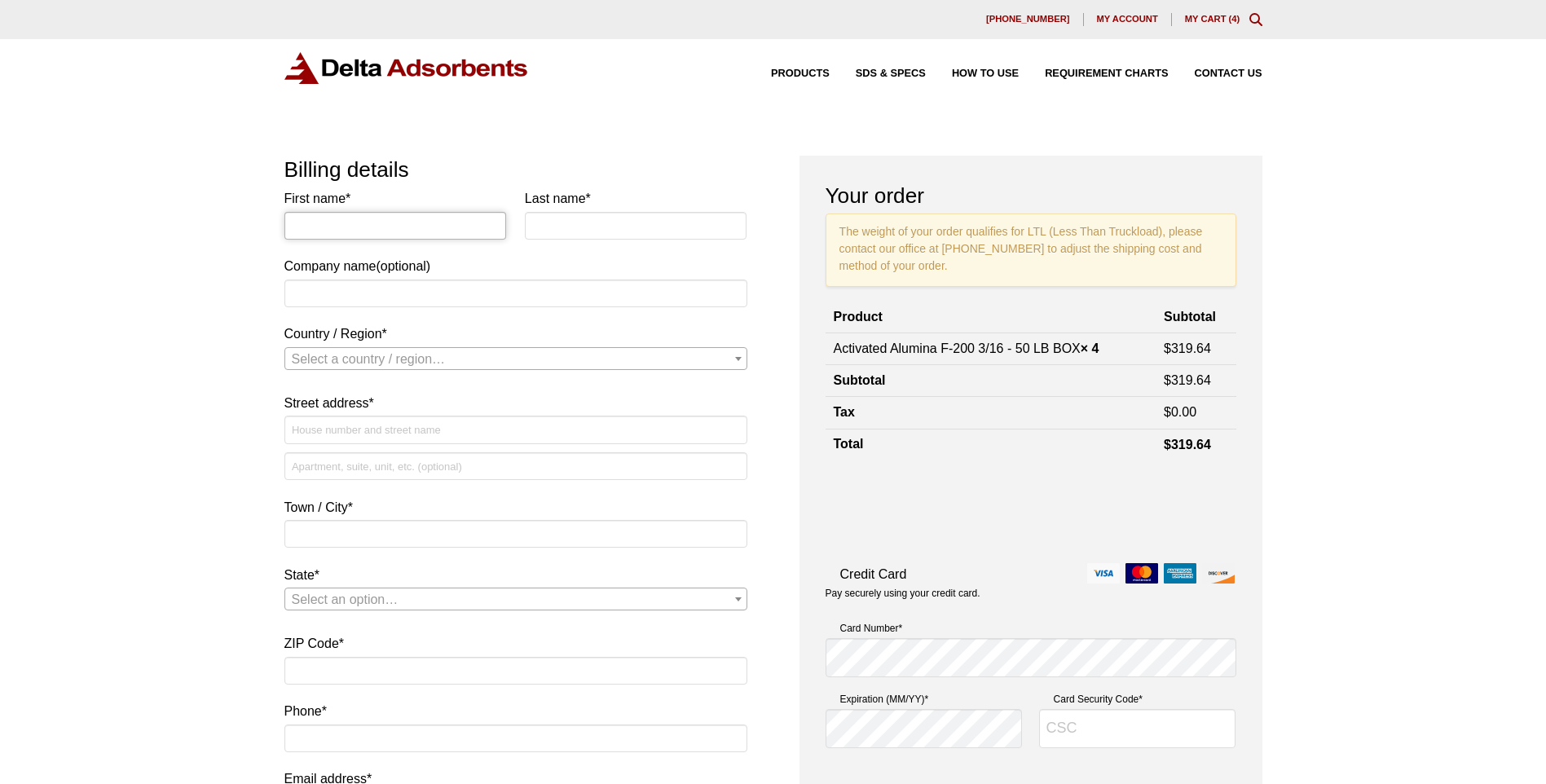
click at [397, 227] on input "First name *" at bounding box center [396, 226] width 222 height 28
type input "[PERSON_NAME]"
type input "CS Coil"
select select "US"
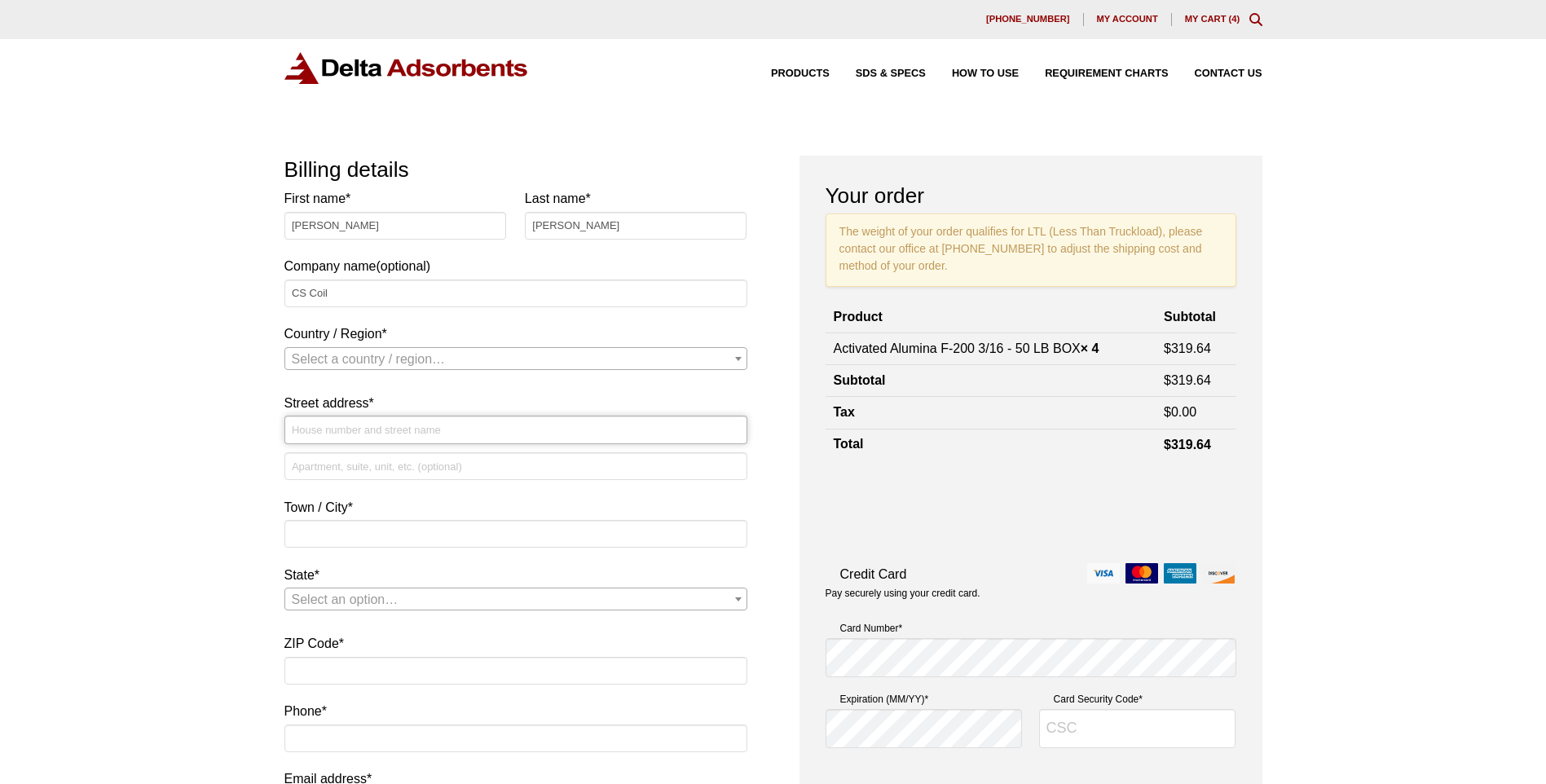
type input "14343 Interdrive East"
type input "CS Coil"
type input "[GEOGRAPHIC_DATA]"
type input "77018"
type input "12816705112"
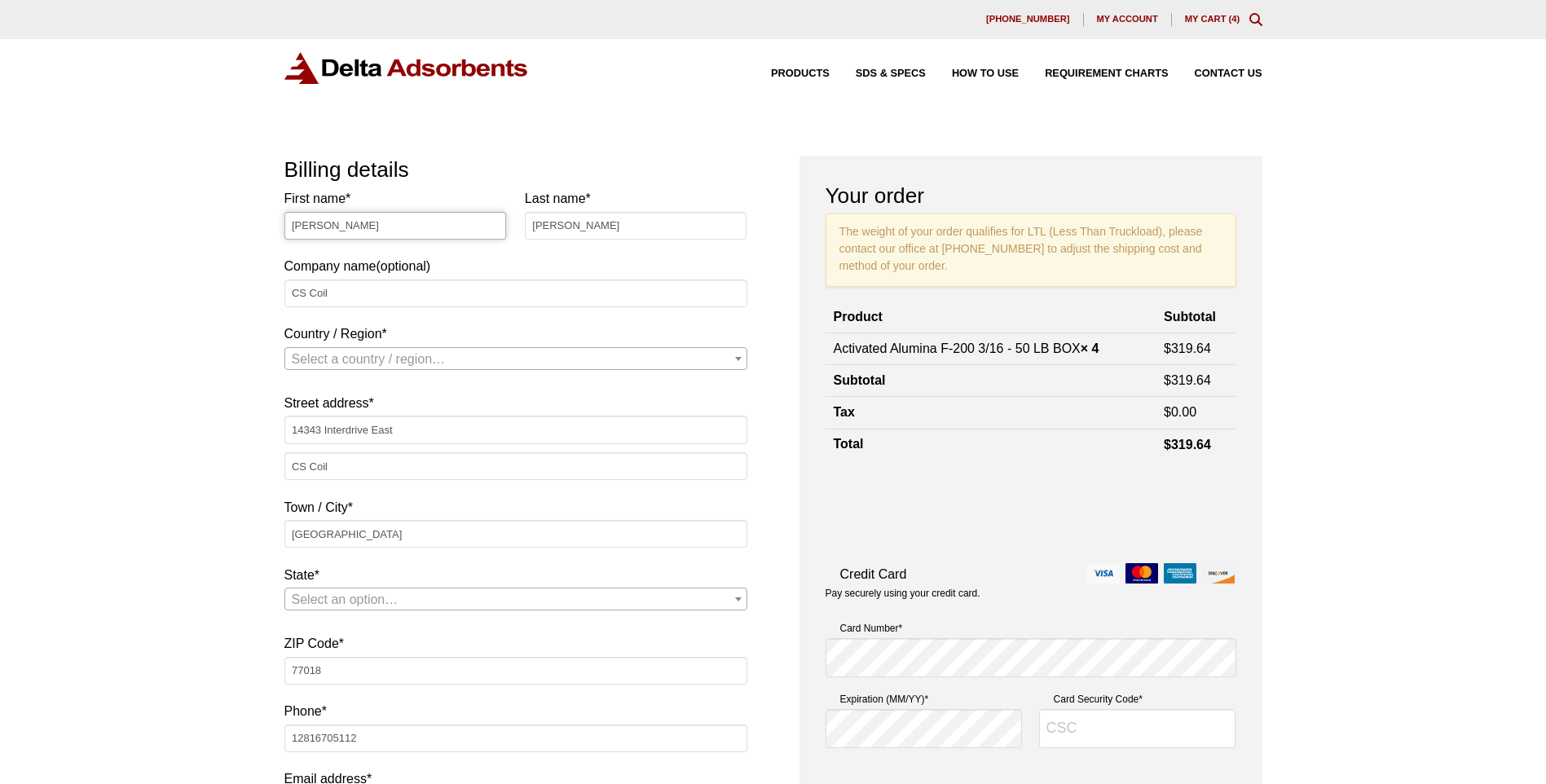
select select "US"
select select "[GEOGRAPHIC_DATA]"
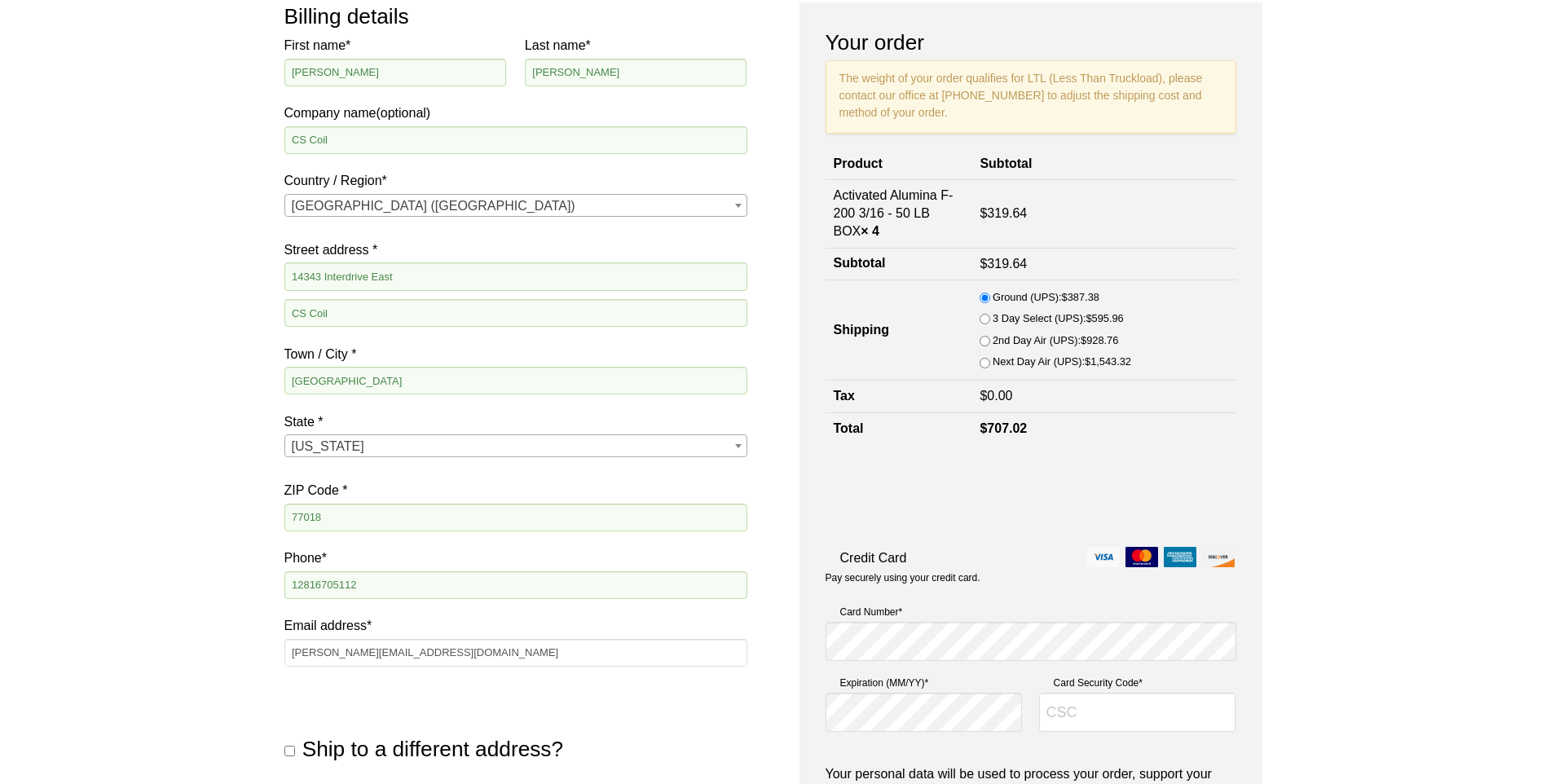
scroll to position [163, 0]
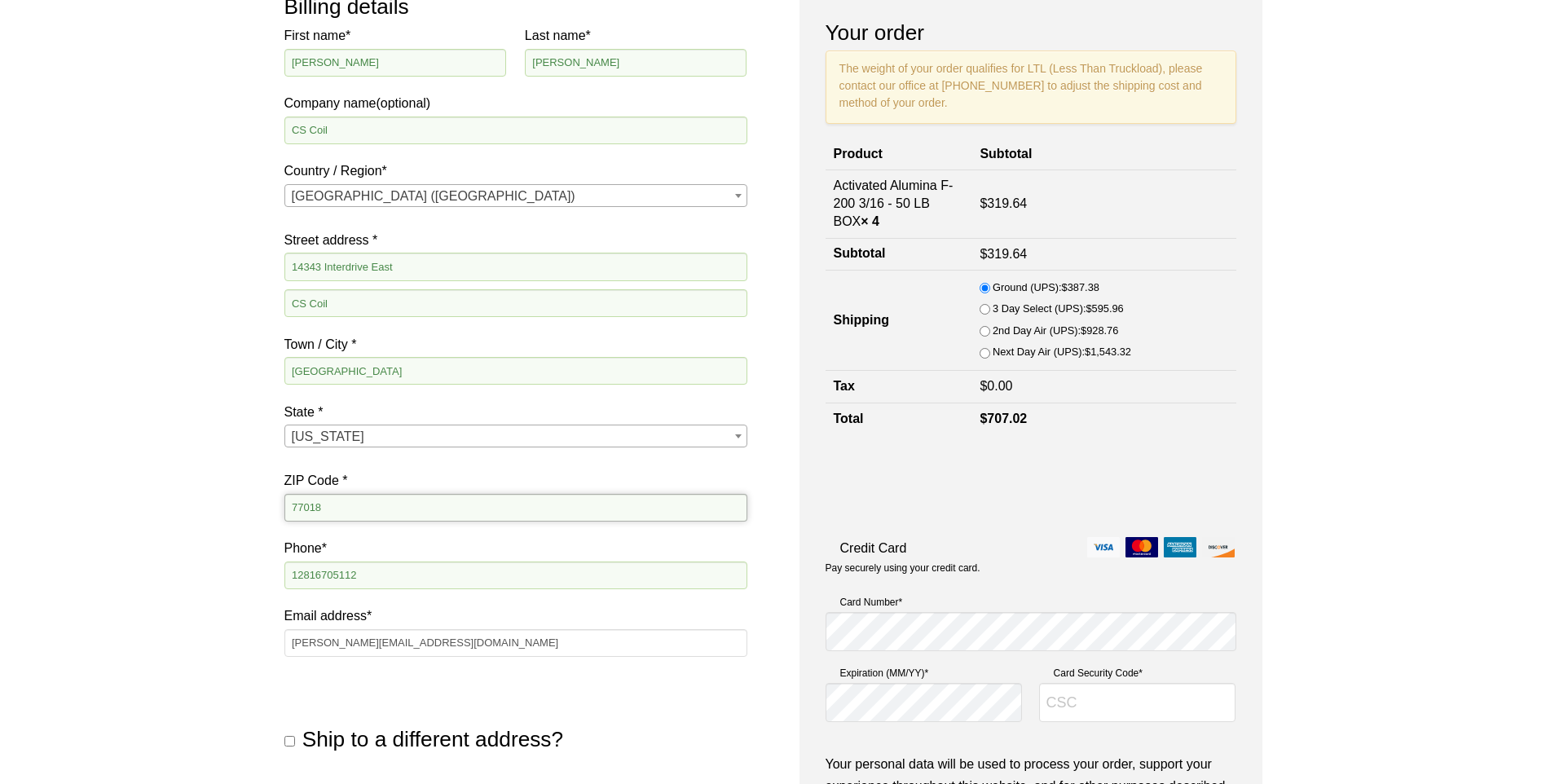
drag, startPoint x: 342, startPoint y: 510, endPoint x: 221, endPoint y: 513, distance: 121.0
click at [221, 513] on div "Our website has detected that you are using an outdated browser that will preve…" at bounding box center [773, 622] width 1546 height 1570
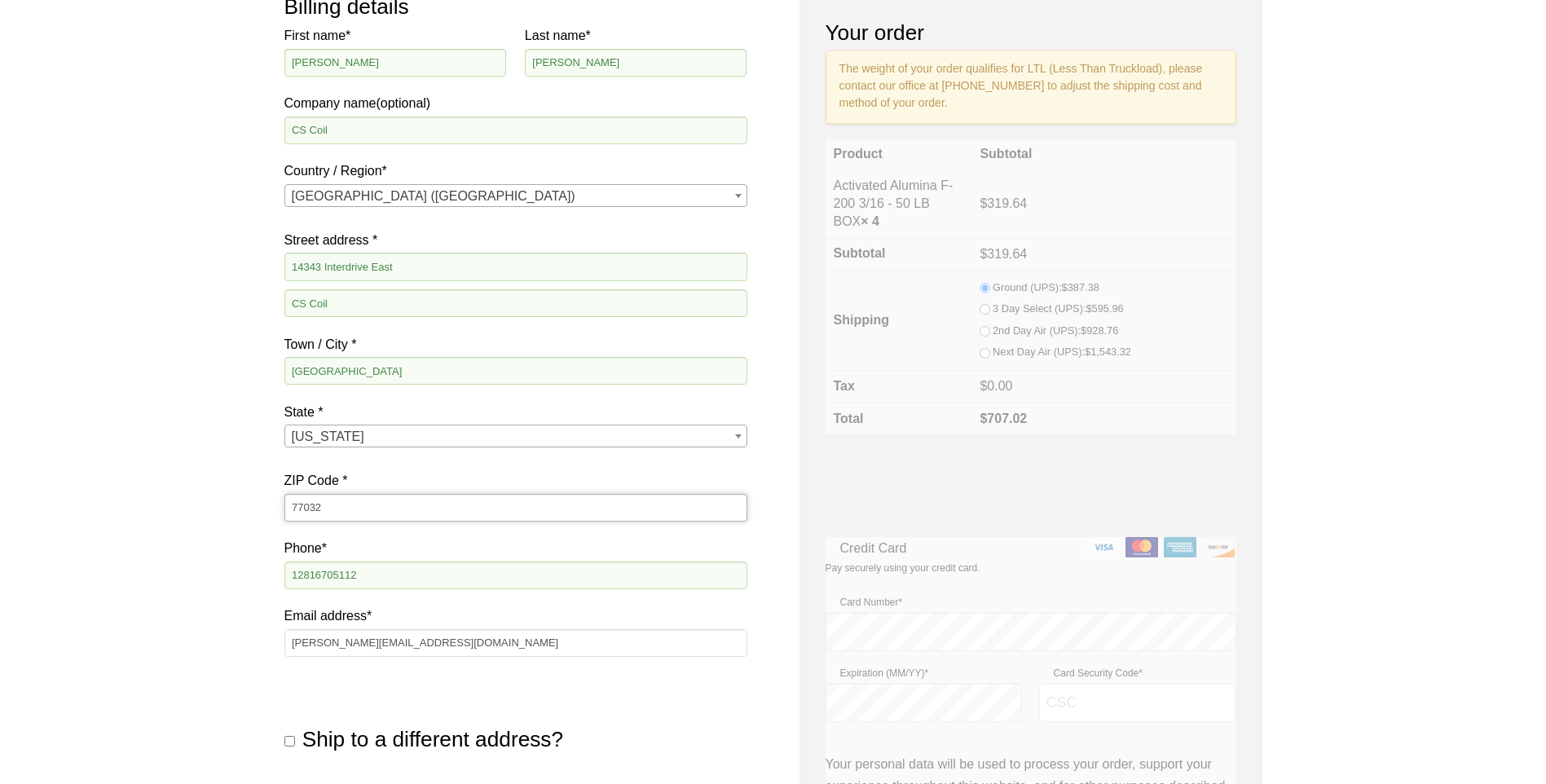
type input "77032"
drag, startPoint x: 334, startPoint y: 306, endPoint x: 258, endPoint y: 309, distance: 76.1
click at [258, 309] on div "Our website has detected that you are using an outdated browser that will preve…" at bounding box center [773, 622] width 1546 height 1570
click at [274, 361] on div "Our website has detected that you are using an outdated browser that will preve…" at bounding box center [773, 622] width 1546 height 1570
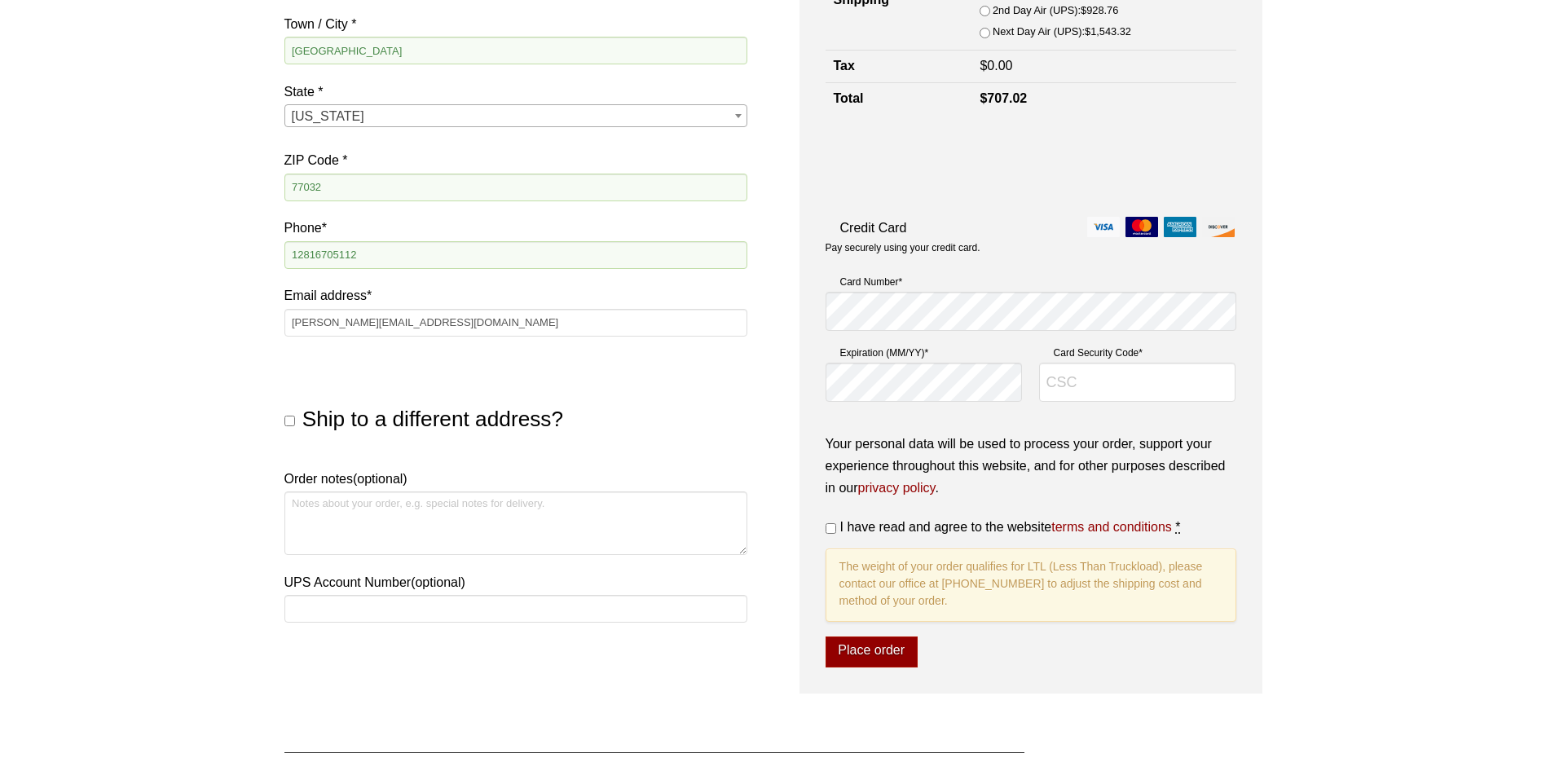
scroll to position [489, 0]
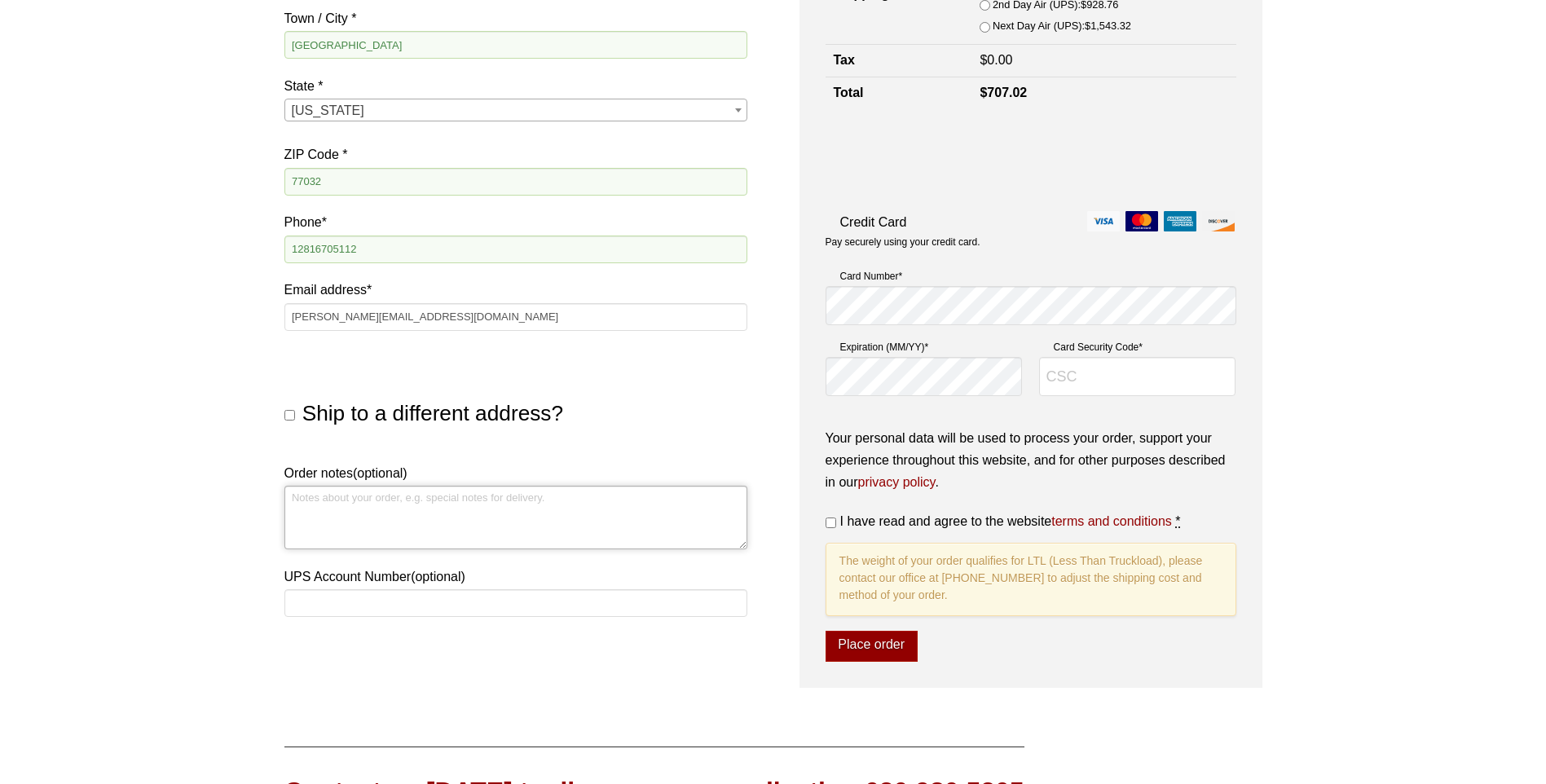
click at [498, 511] on textarea "Order notes (optional)" at bounding box center [516, 517] width 463 height 63
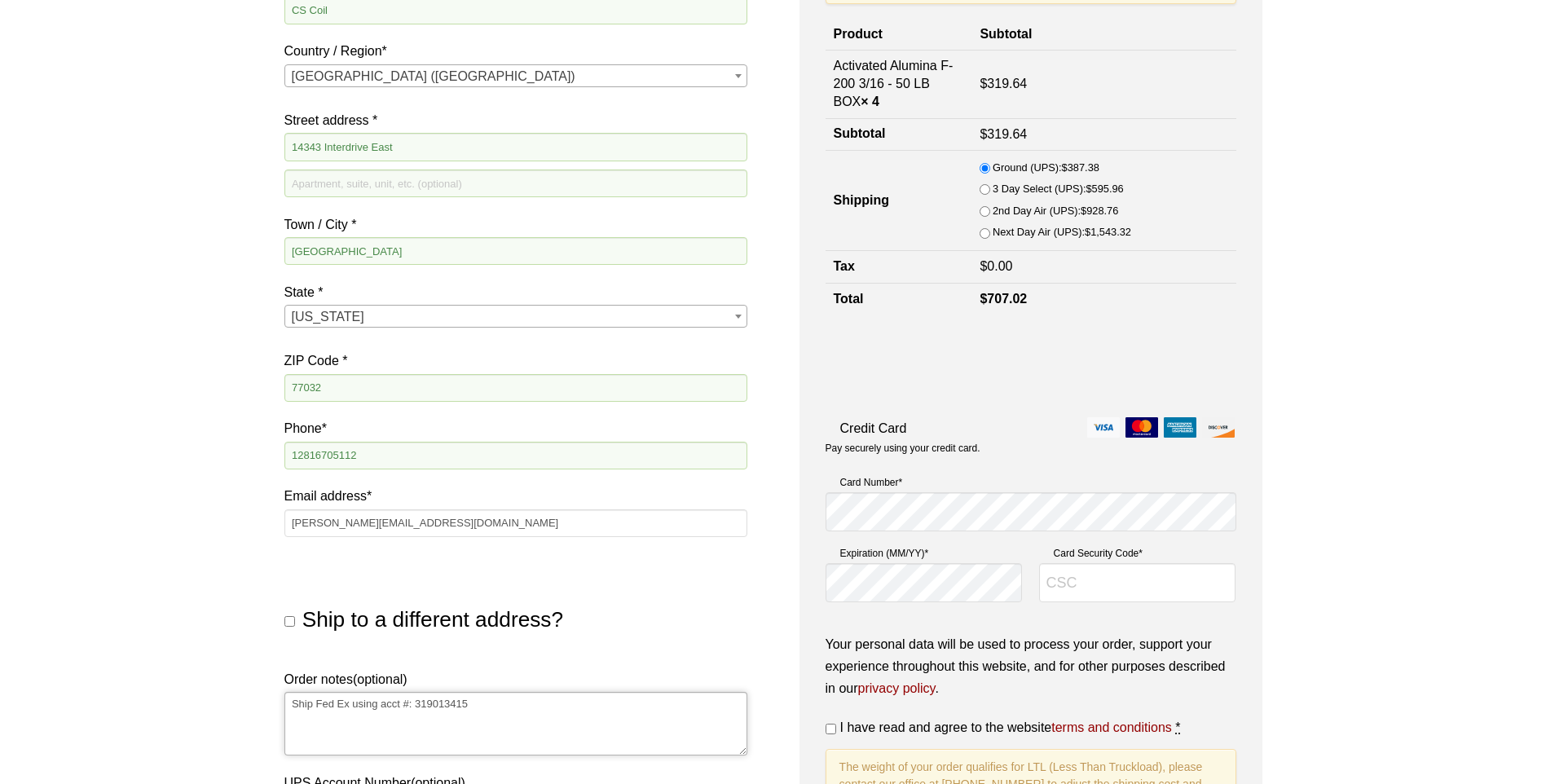
scroll to position [326, 0]
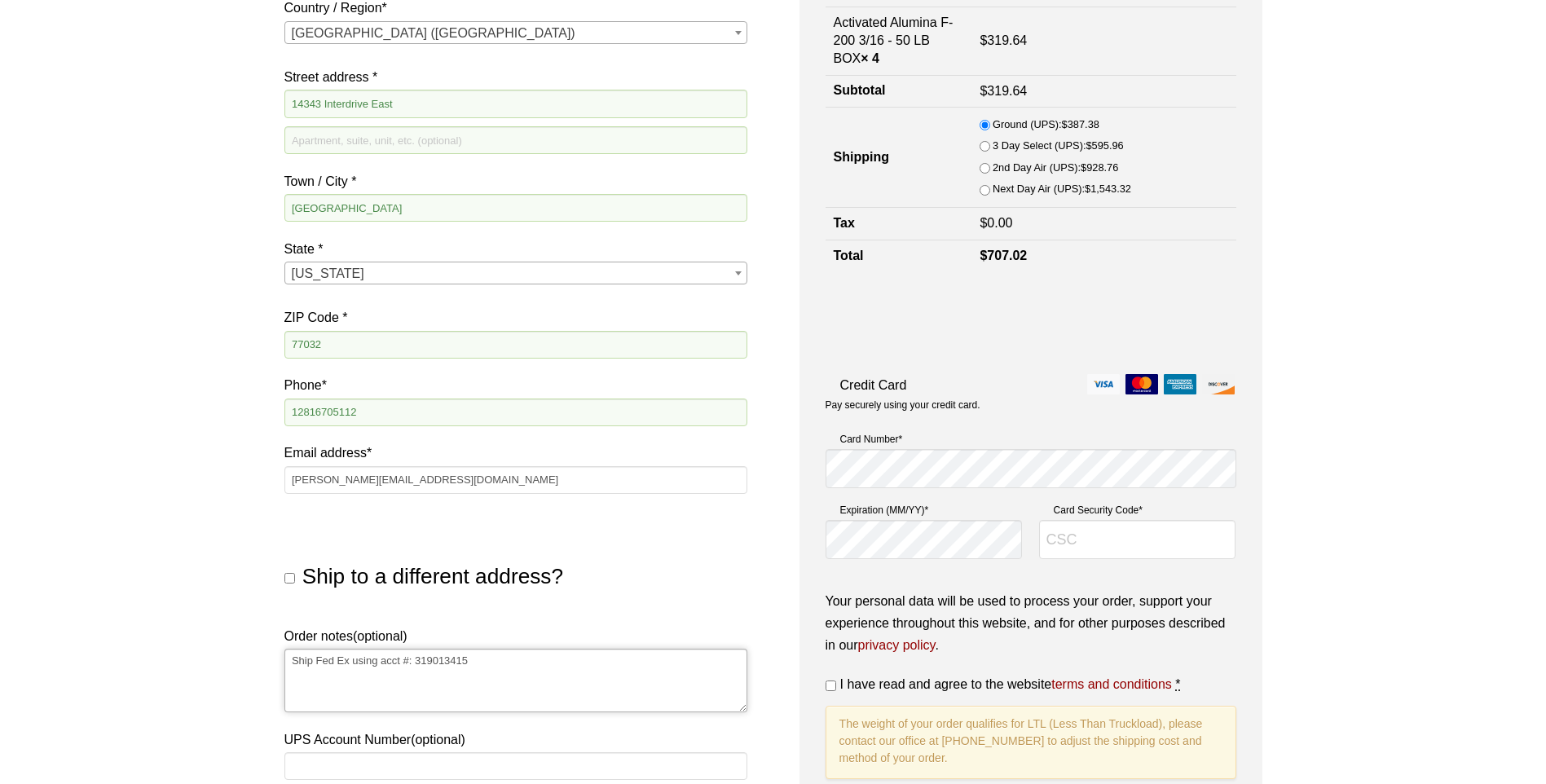
type textarea "Ship Fed Ex using acct #: 319013415"
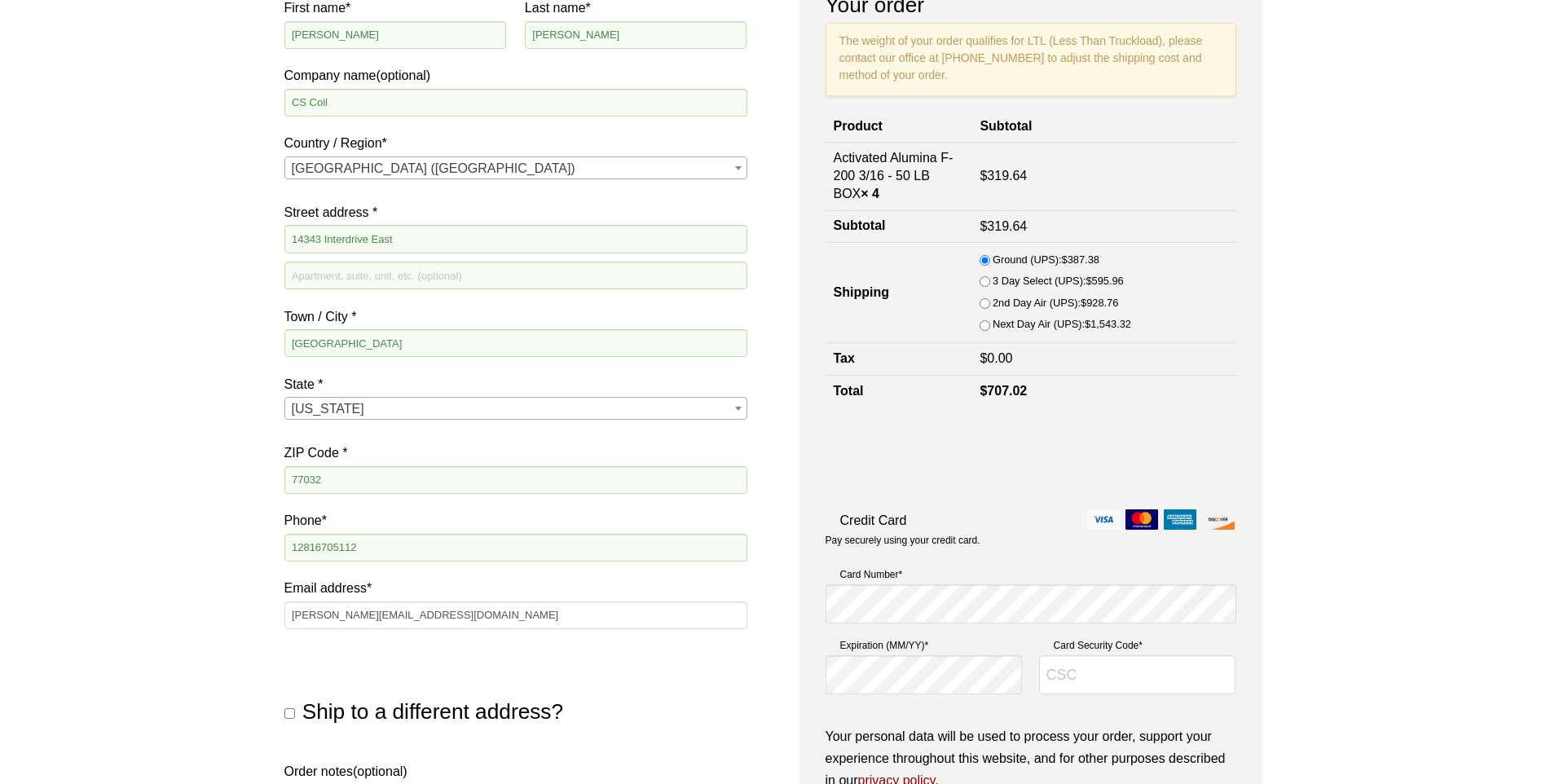
scroll to position [0, 0]
